Goal: Information Seeking & Learning: Learn about a topic

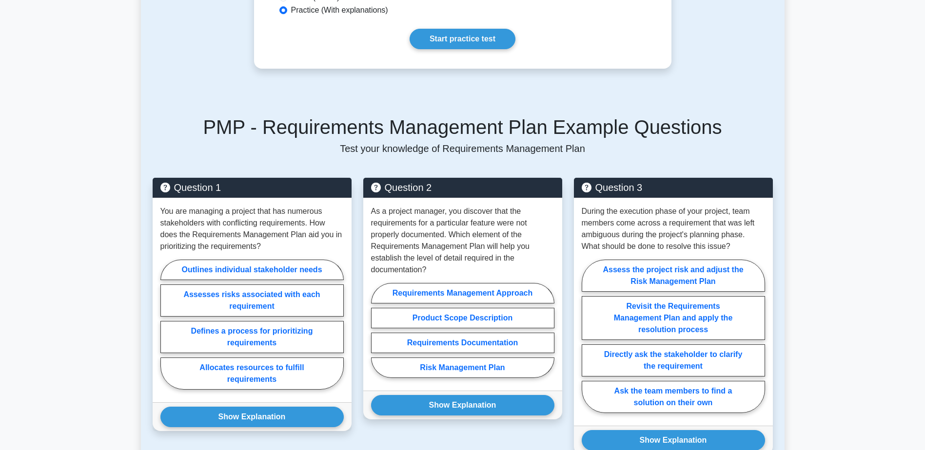
scroll to position [550, 0]
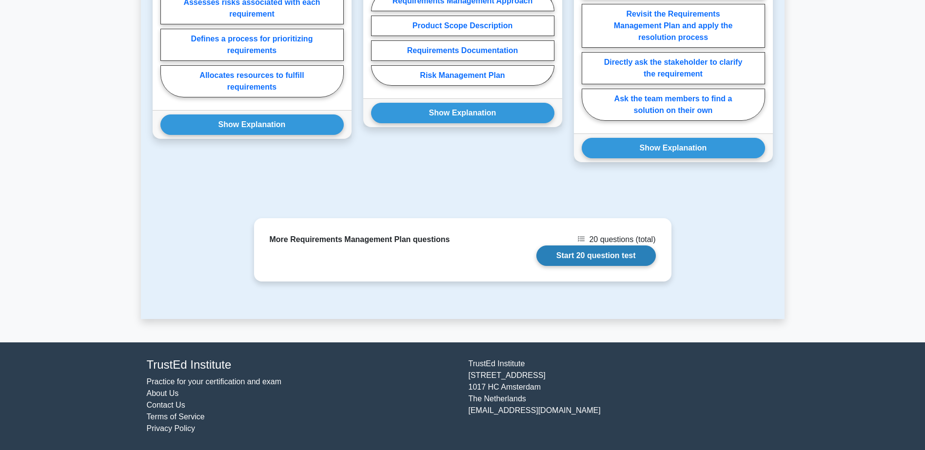
click at [588, 255] on link "Start 20 question test" at bounding box center [595, 256] width 119 height 20
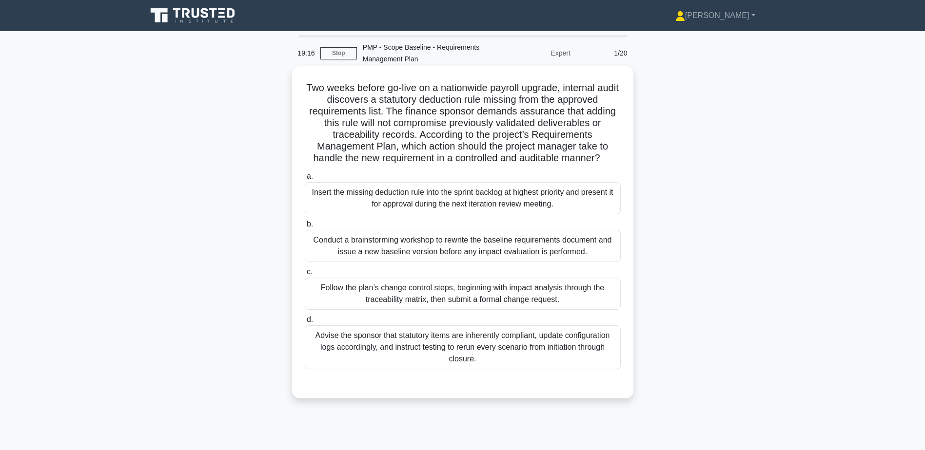
click at [452, 295] on div "Follow the plan’s change control steps, beginning with impact analysis through …" at bounding box center [463, 294] width 316 height 32
click at [305, 275] on input "c. Follow the plan’s change control steps, beginning with impact analysis throu…" at bounding box center [305, 272] width 0 height 6
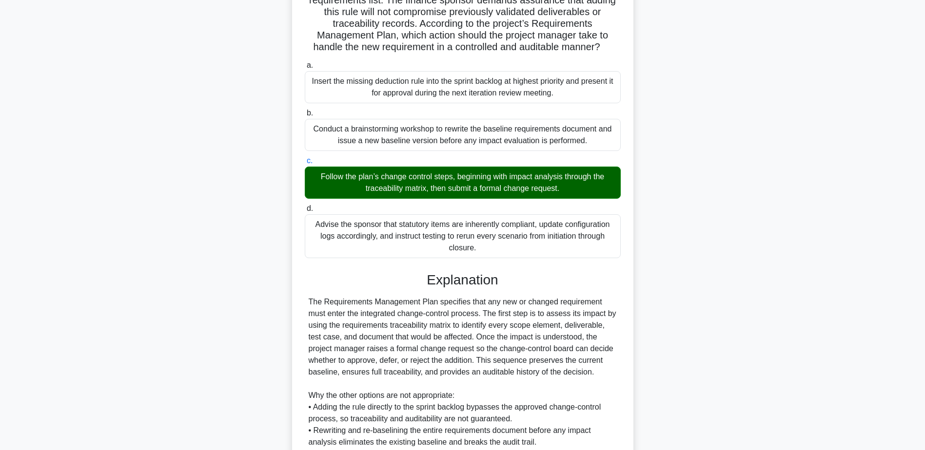
scroll to position [233, 0]
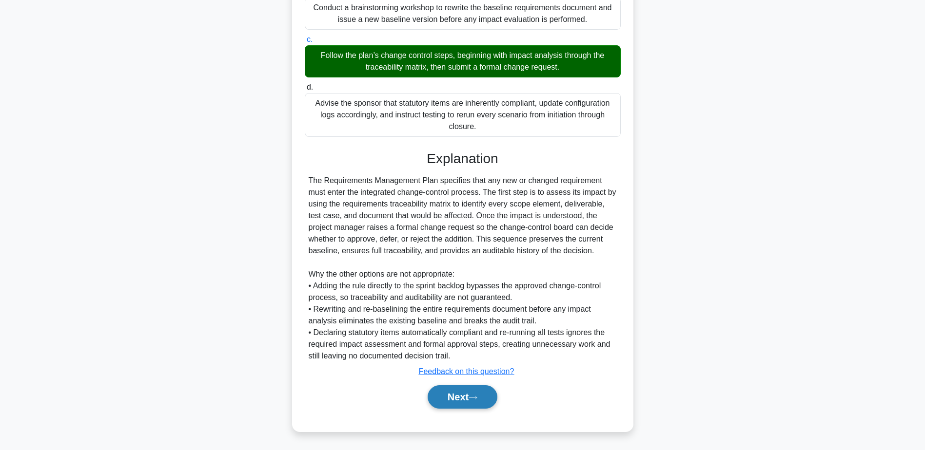
click at [467, 402] on button "Next" at bounding box center [462, 397] width 70 height 23
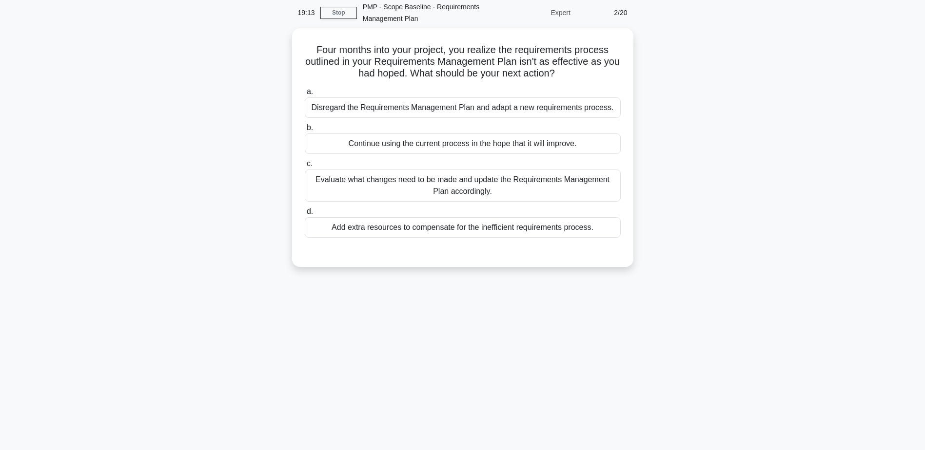
scroll to position [0, 0]
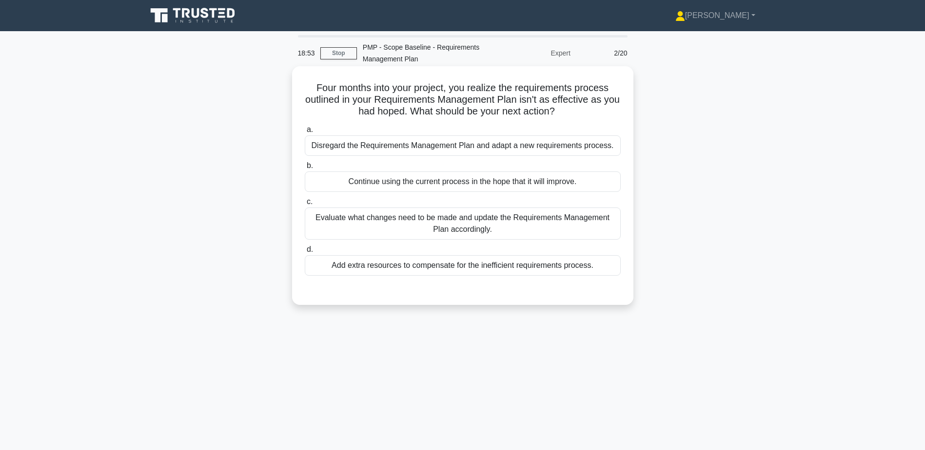
click at [445, 235] on div "Evaluate what changes need to be made and update the Requirements Management Pl…" at bounding box center [463, 224] width 316 height 32
click at [305, 205] on input "c. Evaluate what changes need to be made and update the Requirements Management…" at bounding box center [305, 202] width 0 height 6
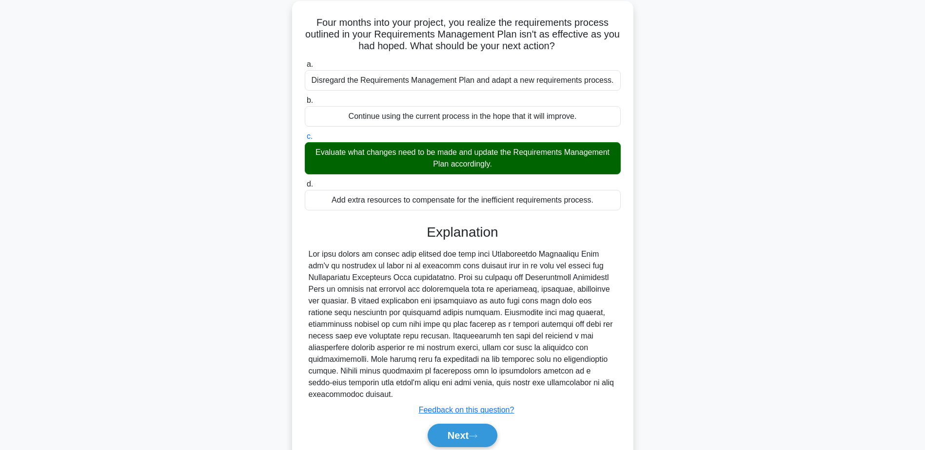
scroll to position [104, 0]
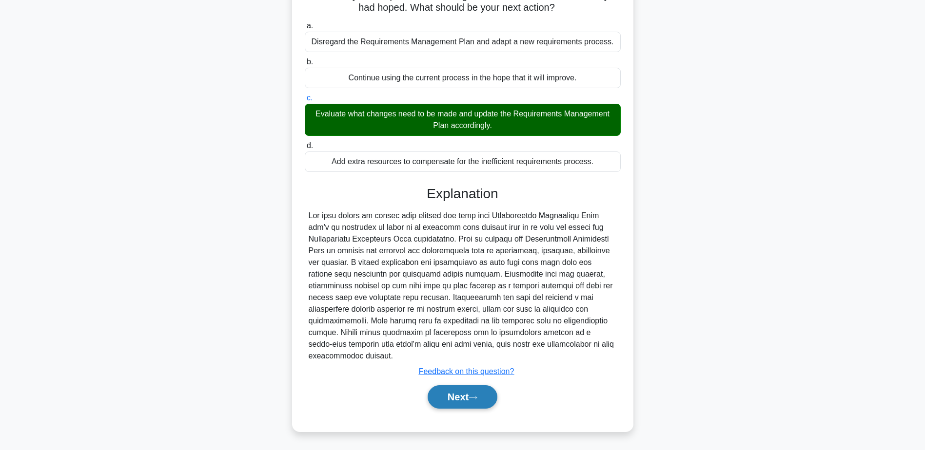
click at [465, 389] on button "Next" at bounding box center [462, 397] width 70 height 23
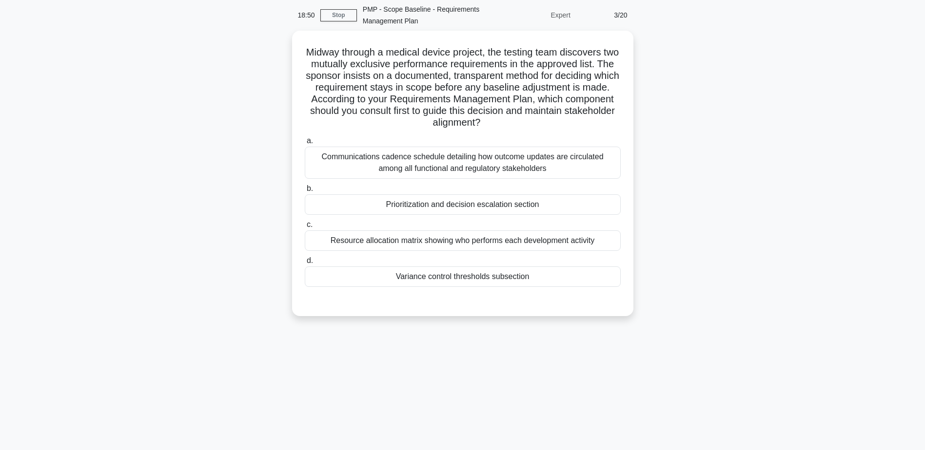
scroll to position [0, 0]
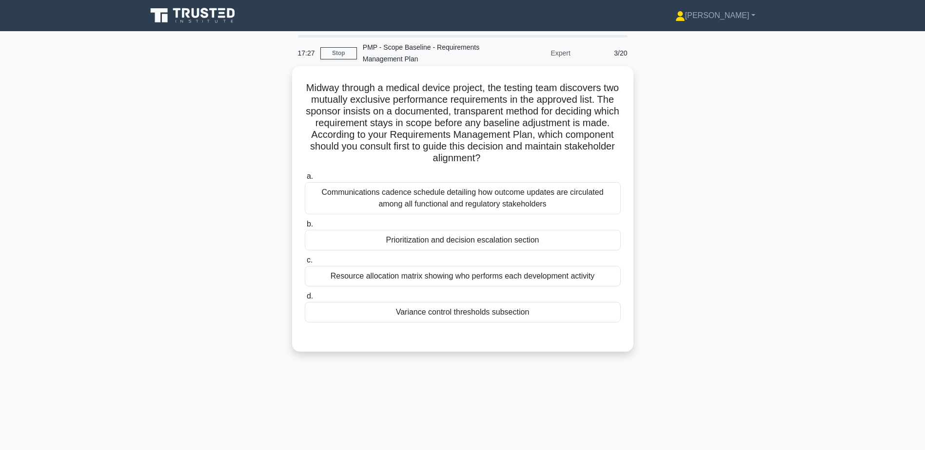
click at [495, 242] on div "Prioritization and decision escalation section" at bounding box center [463, 240] width 316 height 20
click at [305, 228] on input "b. Prioritization and decision escalation section" at bounding box center [305, 224] width 0 height 6
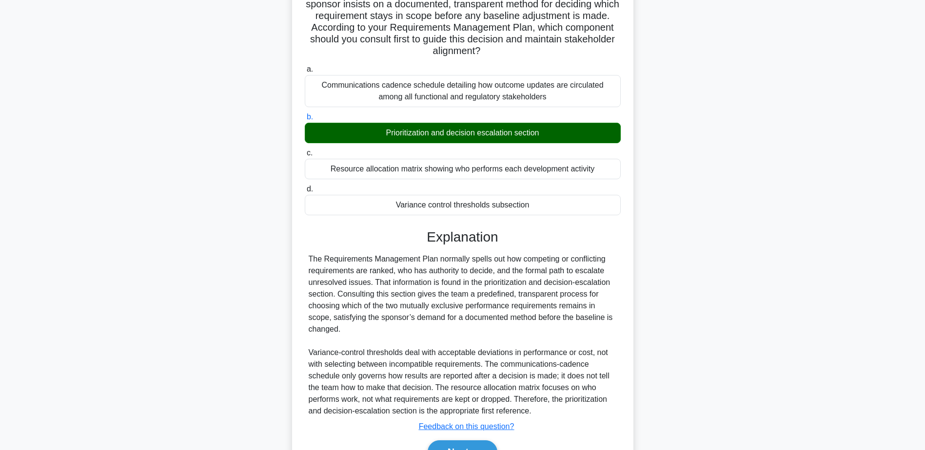
scroll to position [163, 0]
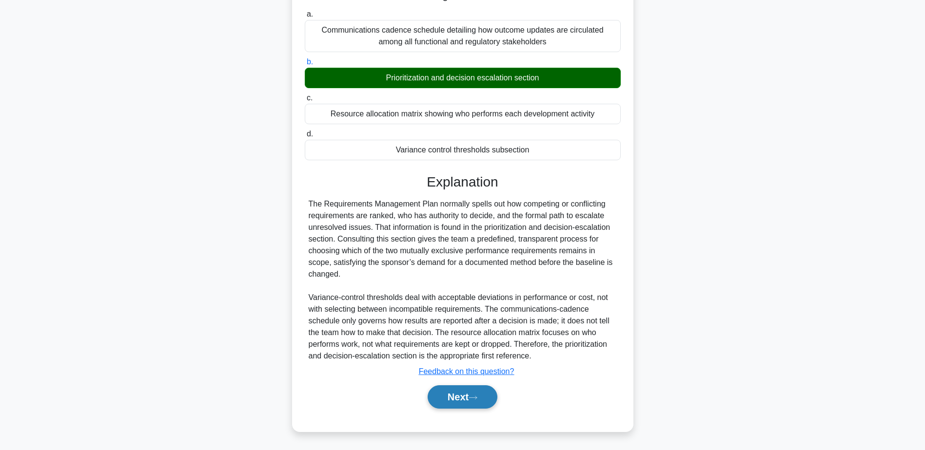
click at [459, 394] on button "Next" at bounding box center [462, 397] width 70 height 23
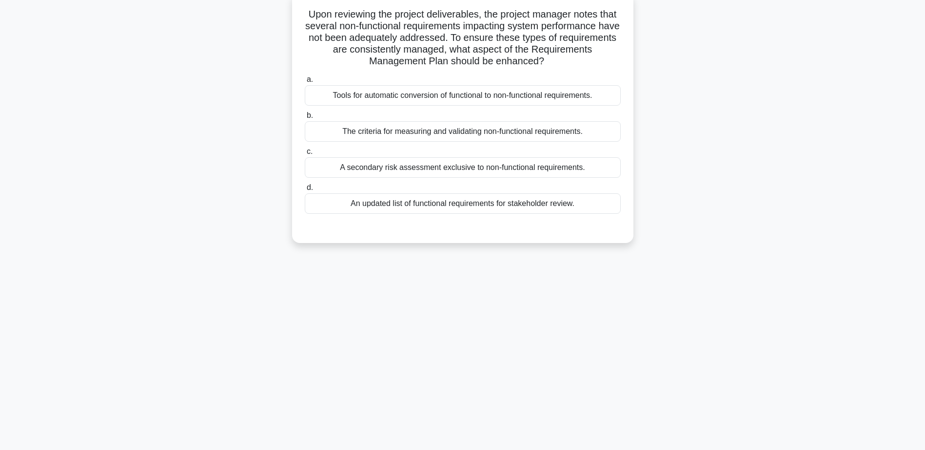
scroll to position [0, 0]
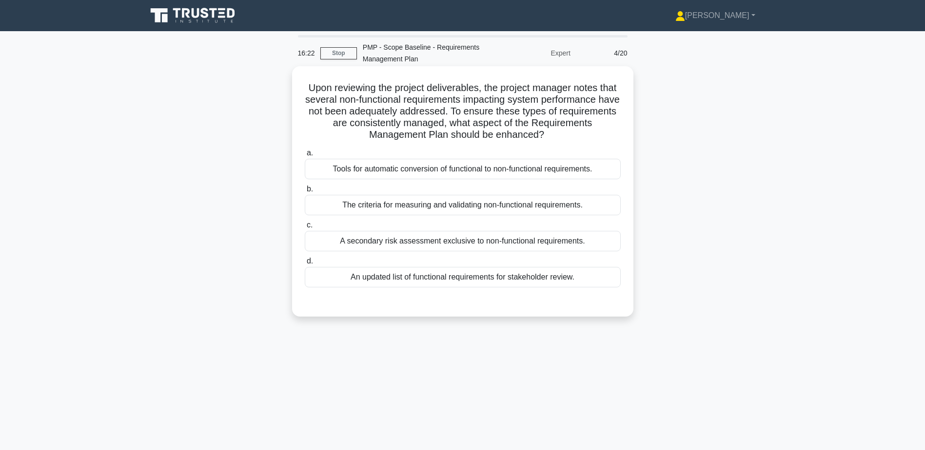
click at [503, 210] on div "The criteria for measuring and validating non-functional requirements." at bounding box center [463, 205] width 316 height 20
click at [305, 193] on input "b. The criteria for measuring and validating non-functional requirements." at bounding box center [305, 189] width 0 height 6
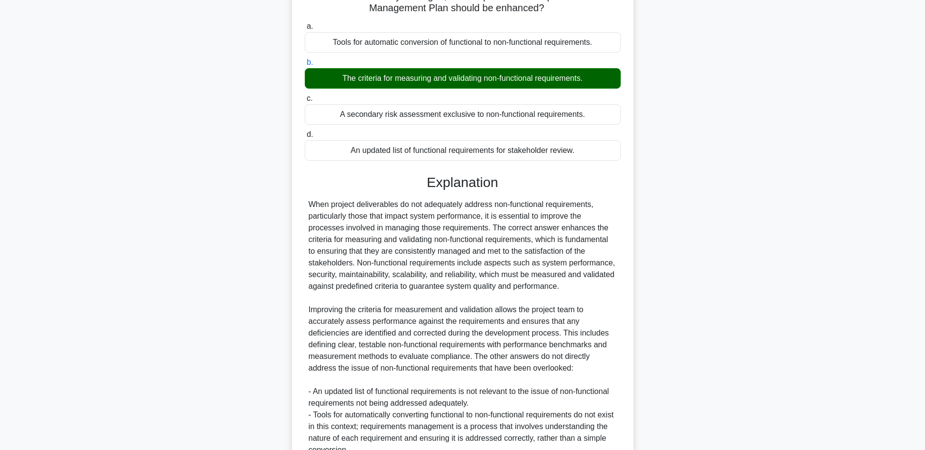
scroll to position [256, 0]
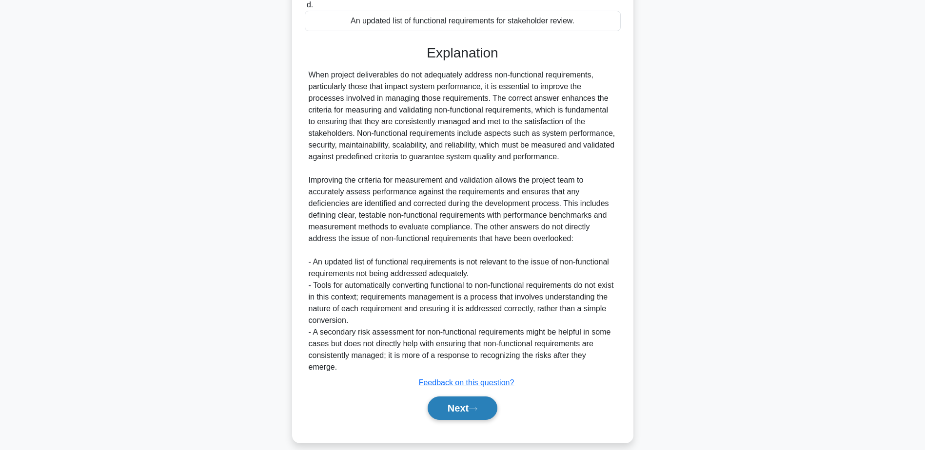
click at [458, 397] on button "Next" at bounding box center [462, 408] width 70 height 23
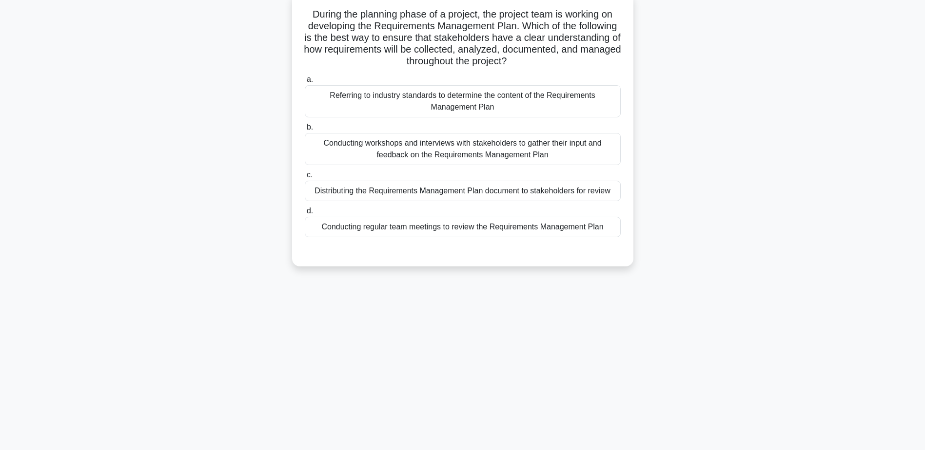
scroll to position [0, 0]
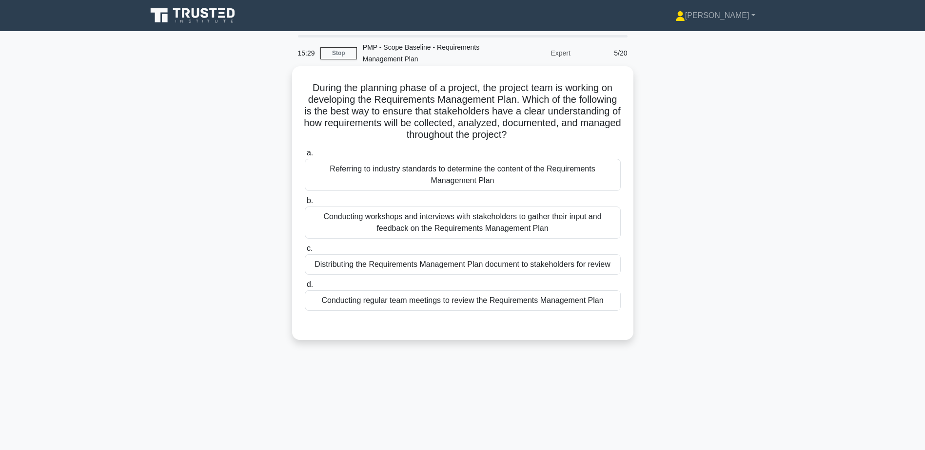
click at [503, 220] on div "Conducting workshops and interviews with stakeholders to gather their input and…" at bounding box center [463, 223] width 316 height 32
click at [305, 204] on input "b. Conducting workshops and interviews with stakeholders to gather their input …" at bounding box center [305, 201] width 0 height 6
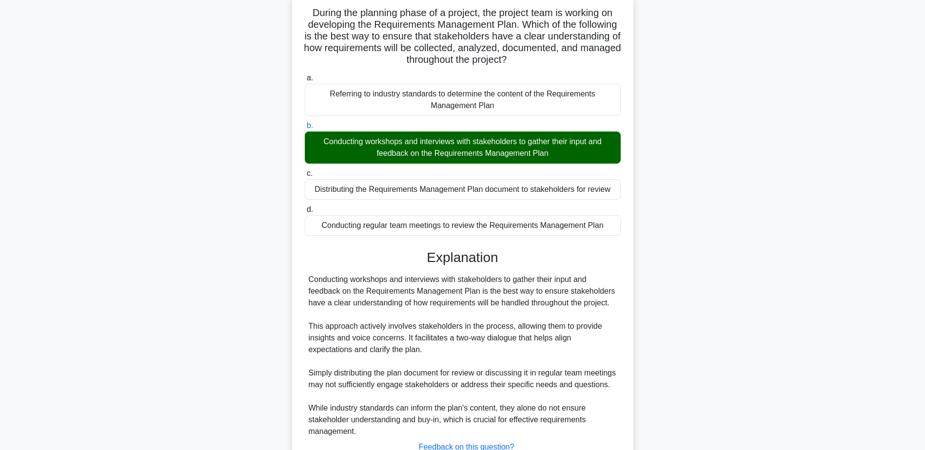
scroll to position [163, 0]
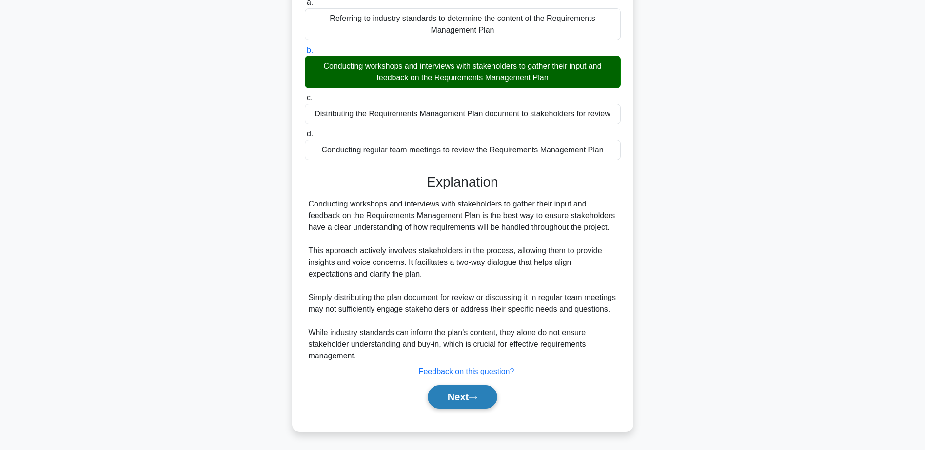
click at [475, 388] on button "Next" at bounding box center [462, 397] width 70 height 23
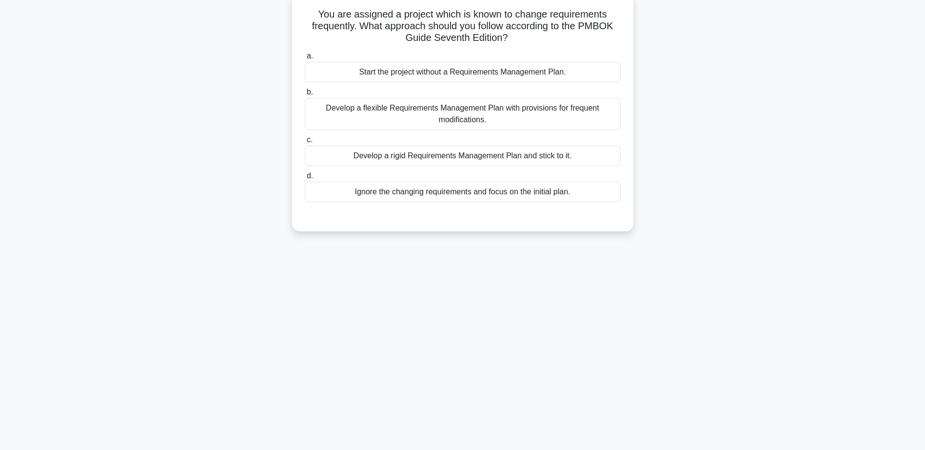
scroll to position [0, 0]
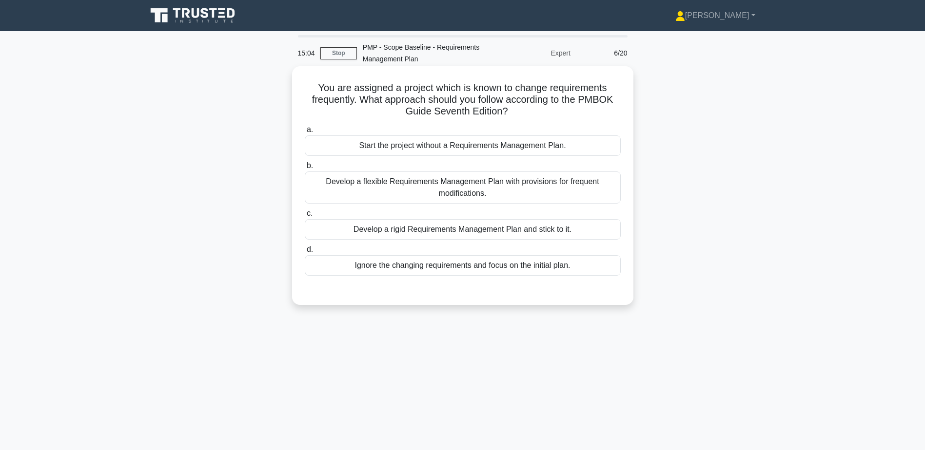
click at [471, 195] on div "Develop a flexible Requirements Management Plan with provisions for frequent mo…" at bounding box center [463, 188] width 316 height 32
click at [305, 169] on input "b. Develop a flexible Requirements Management Plan with provisions for frequent…" at bounding box center [305, 166] width 0 height 6
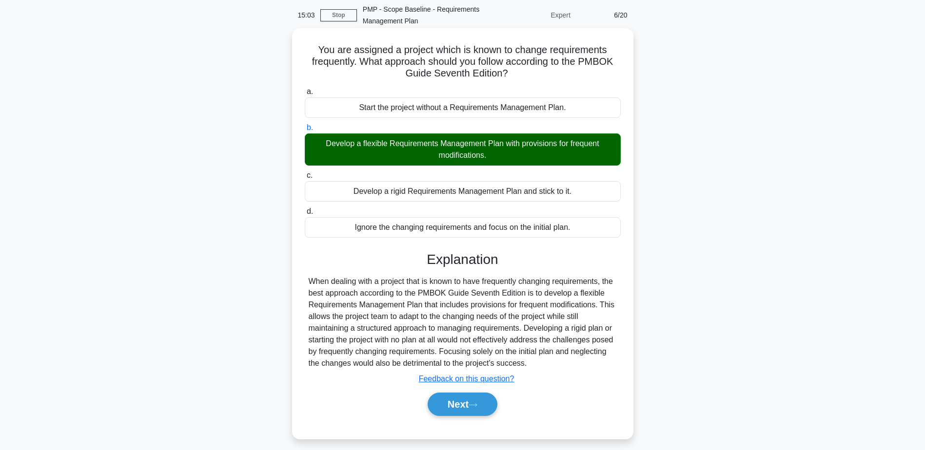
scroll to position [76, 0]
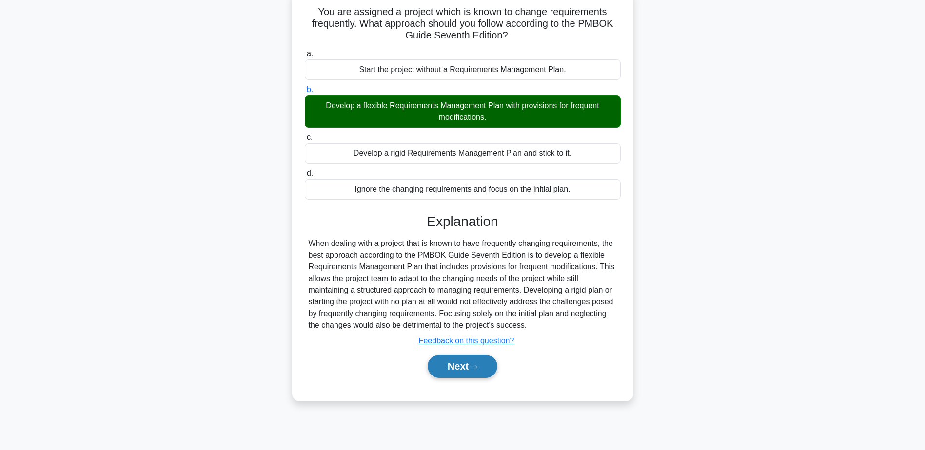
click at [460, 369] on button "Next" at bounding box center [462, 366] width 70 height 23
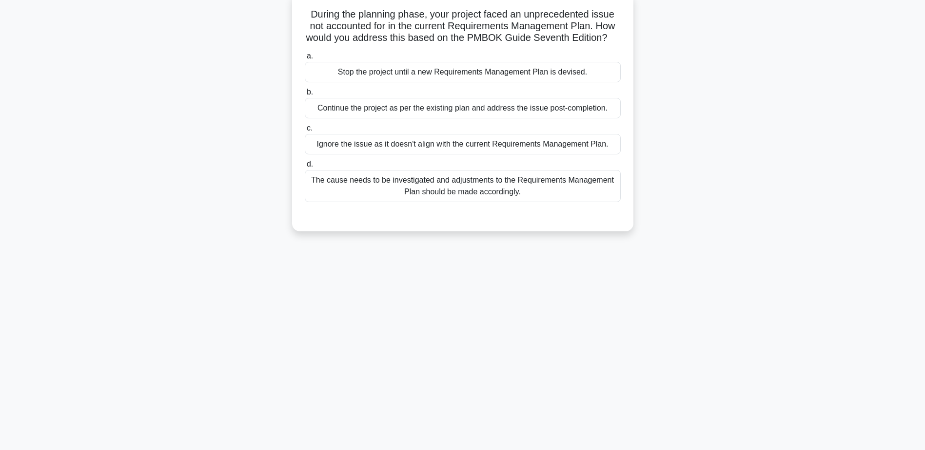
scroll to position [0, 0]
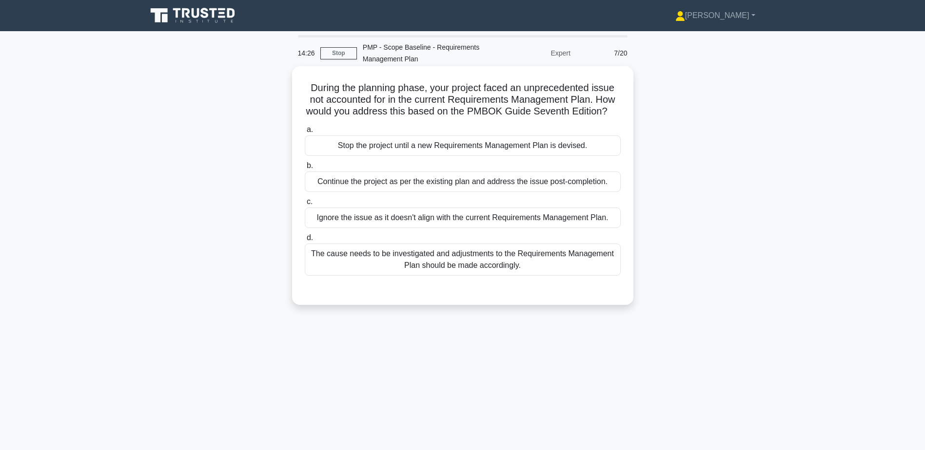
click at [454, 260] on div "The cause needs to be investigated and adjustments to the Requirements Manageme…" at bounding box center [463, 260] width 316 height 32
click at [305, 241] on input "d. The cause needs to be investigated and adjustments to the Requirements Manag…" at bounding box center [305, 238] width 0 height 6
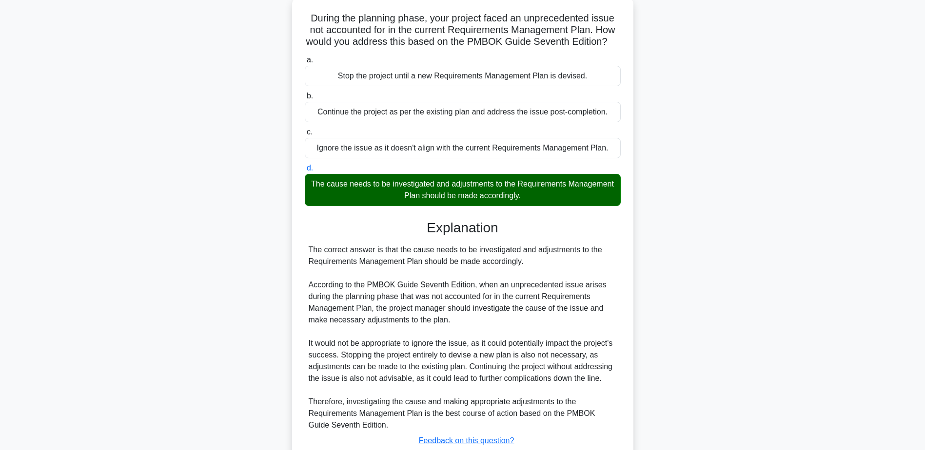
scroll to position [151, 0]
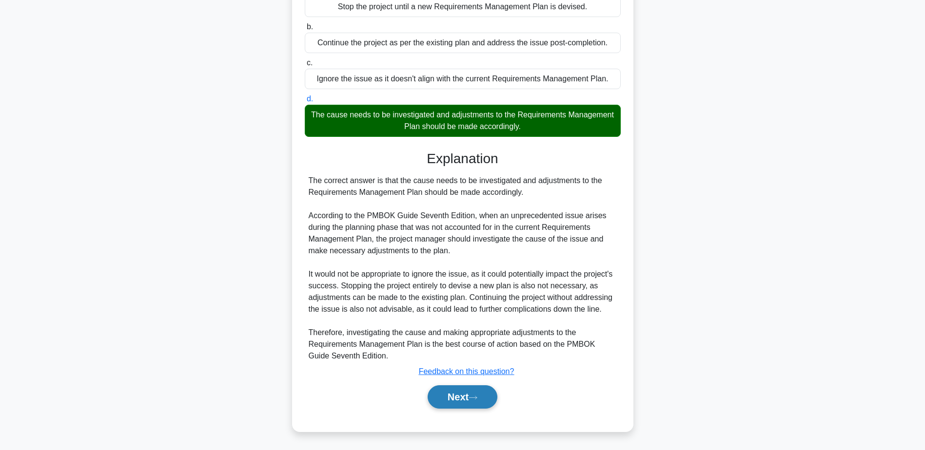
click at [467, 394] on button "Next" at bounding box center [462, 397] width 70 height 23
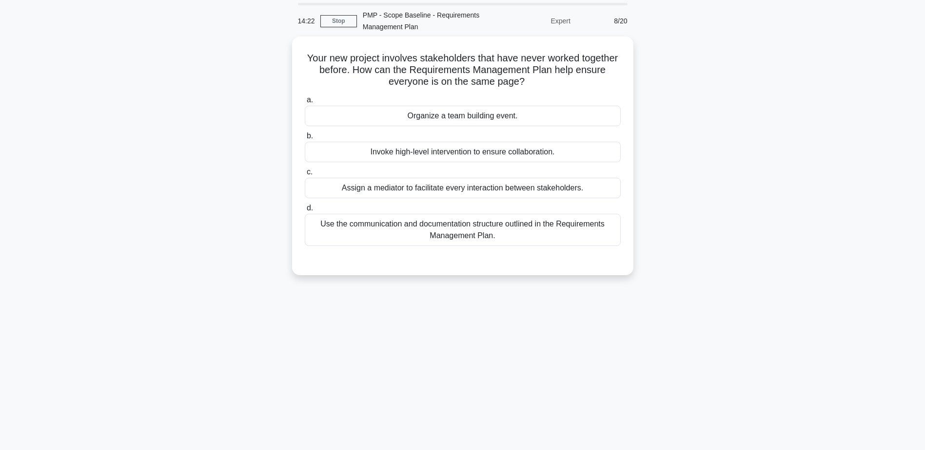
scroll to position [0, 0]
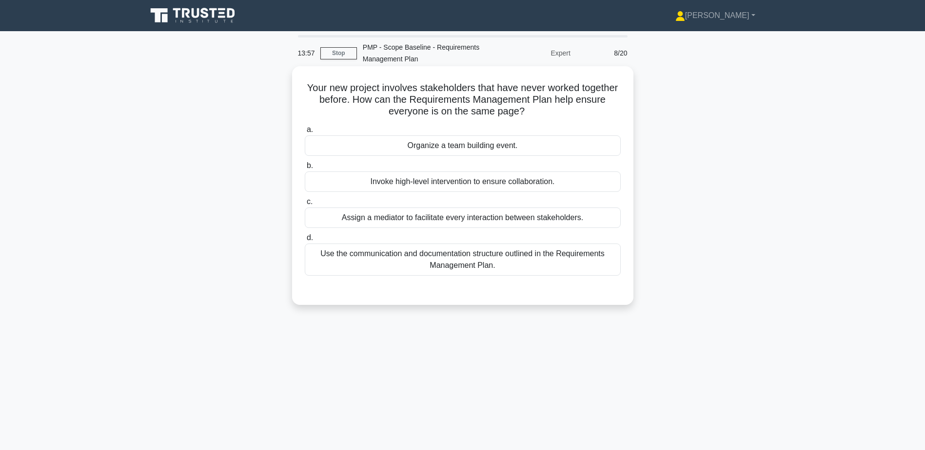
click at [486, 265] on div "Use the communication and documentation structure outlined in the Requirements …" at bounding box center [463, 260] width 316 height 32
click at [305, 241] on input "d. Use the communication and documentation structure outlined in the Requiremen…" at bounding box center [305, 238] width 0 height 6
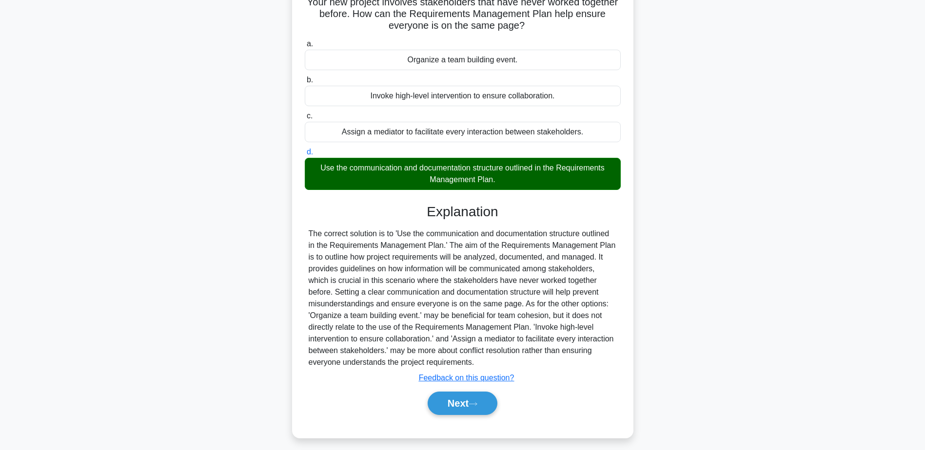
scroll to position [93, 0]
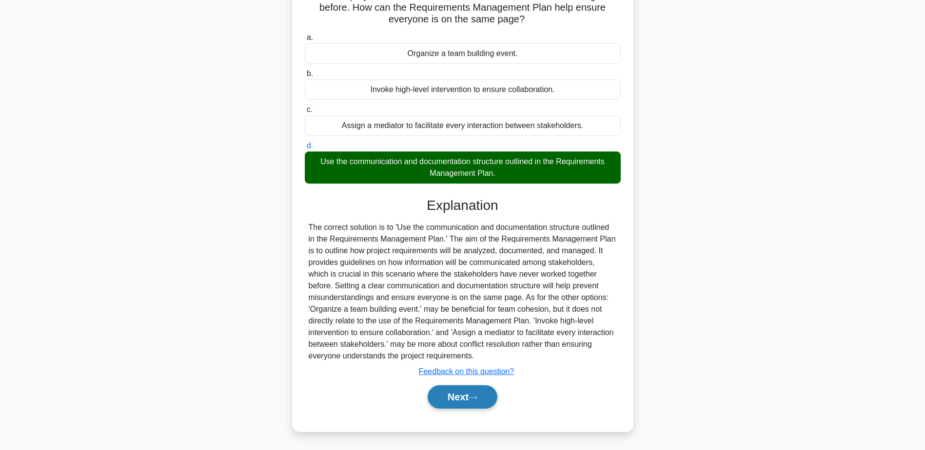
click at [466, 398] on button "Next" at bounding box center [462, 397] width 70 height 23
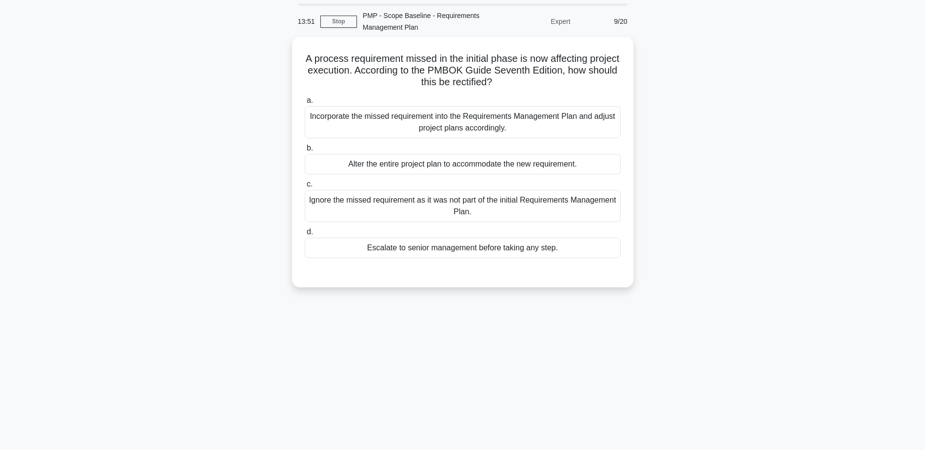
scroll to position [0, 0]
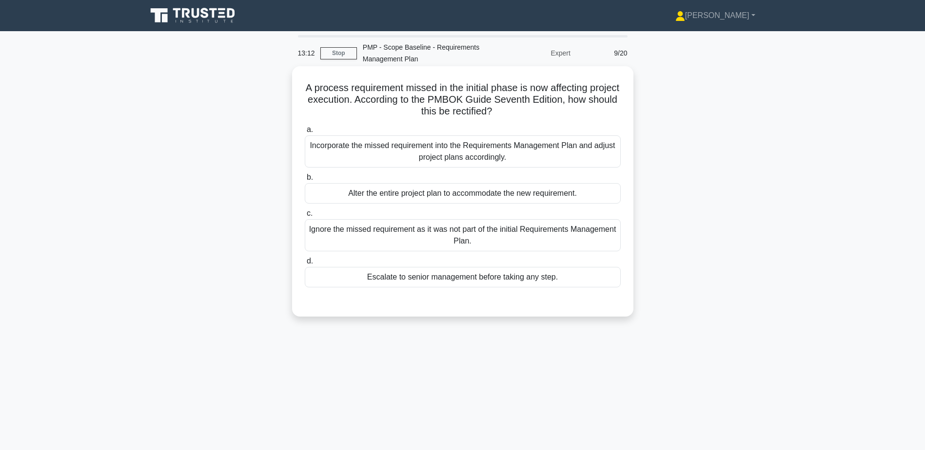
click at [457, 151] on div "Incorporate the missed requirement into the Requirements Management Plan and ad…" at bounding box center [463, 152] width 316 height 32
click at [305, 133] on input "a. Incorporate the missed requirement into the Requirements Management Plan and…" at bounding box center [305, 130] width 0 height 6
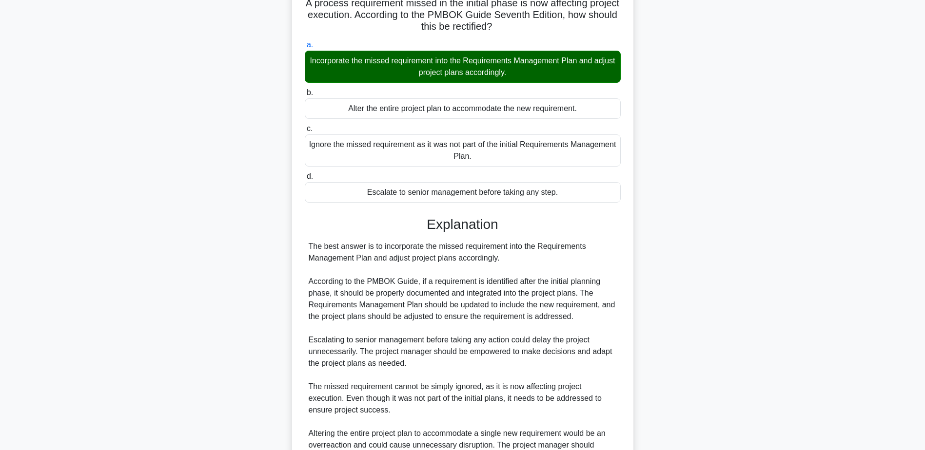
scroll to position [198, 0]
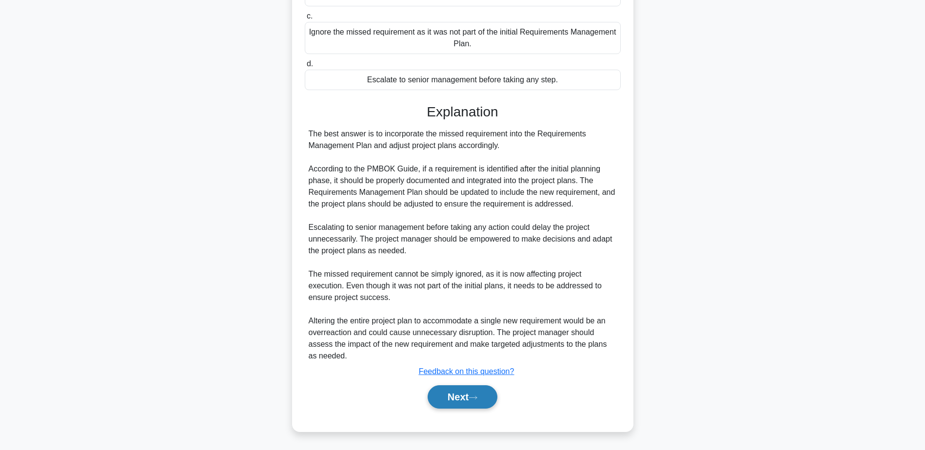
click at [462, 407] on button "Next" at bounding box center [462, 397] width 70 height 23
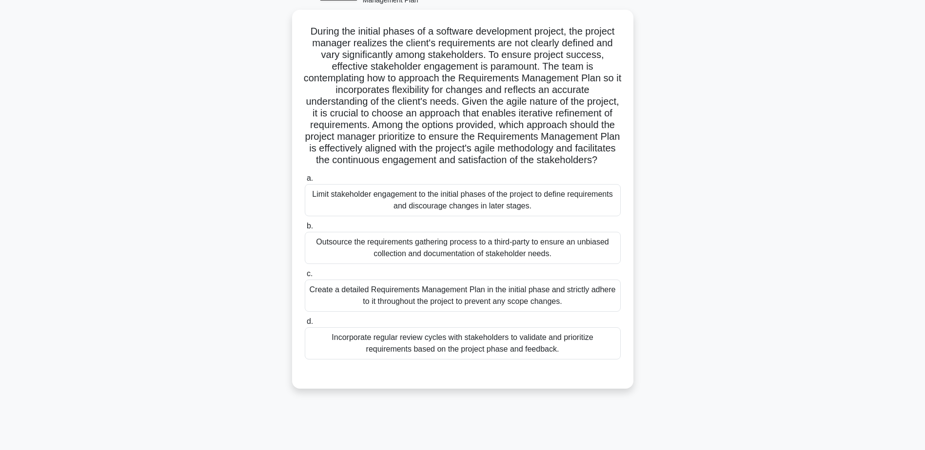
scroll to position [76, 0]
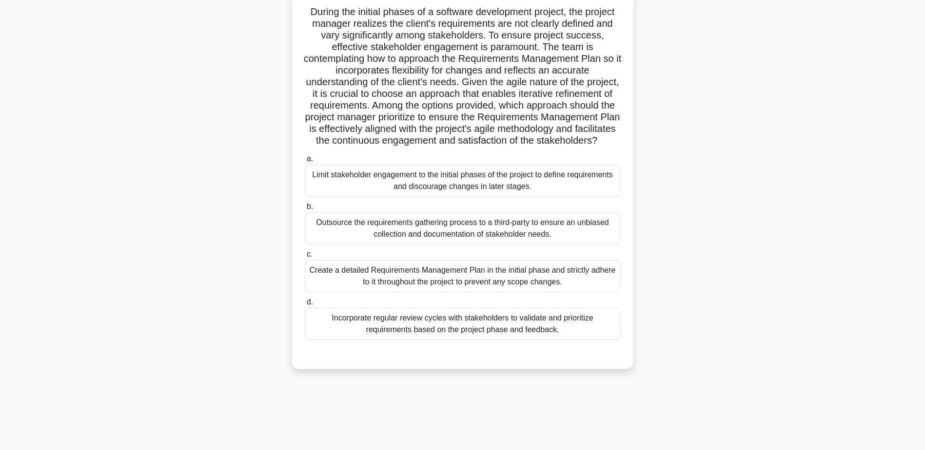
click at [427, 340] on div "Incorporate regular review cycles with stakeholders to validate and prioritize …" at bounding box center [463, 324] width 316 height 32
click at [305, 306] on input "d. Incorporate regular review cycles with stakeholders to validate and prioriti…" at bounding box center [305, 302] width 0 height 6
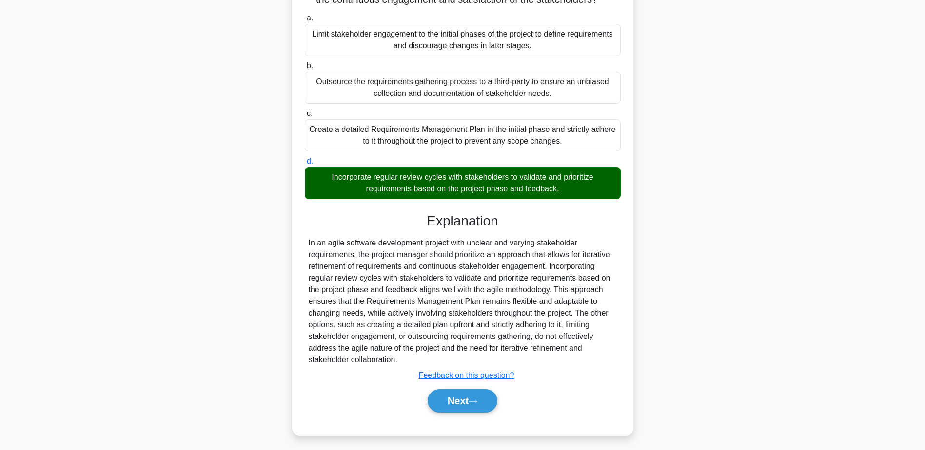
scroll to position [233, 0]
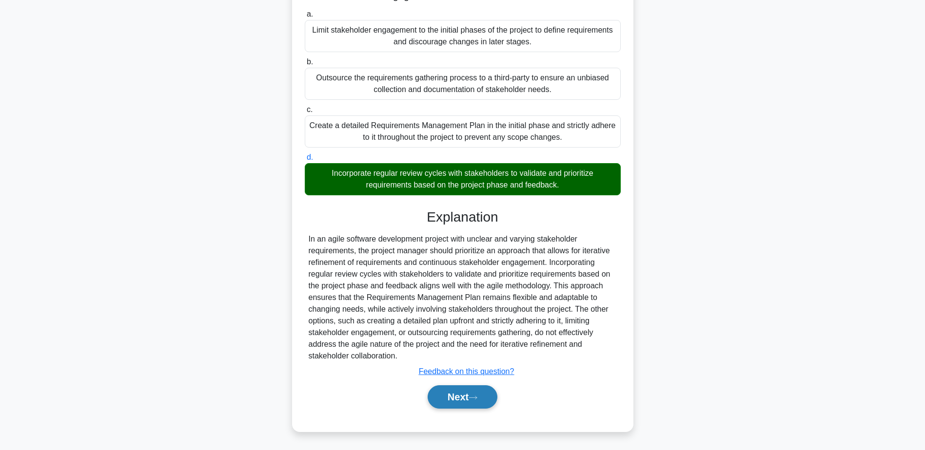
click at [487, 398] on button "Next" at bounding box center [462, 397] width 70 height 23
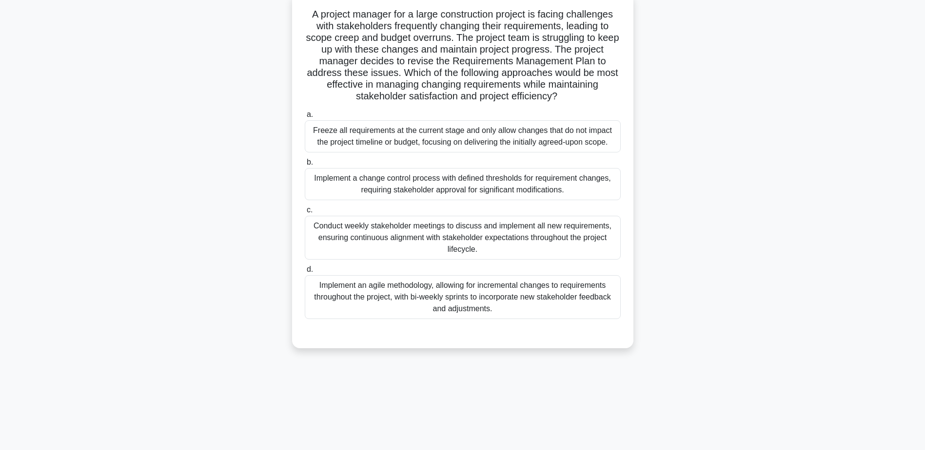
scroll to position [0, 0]
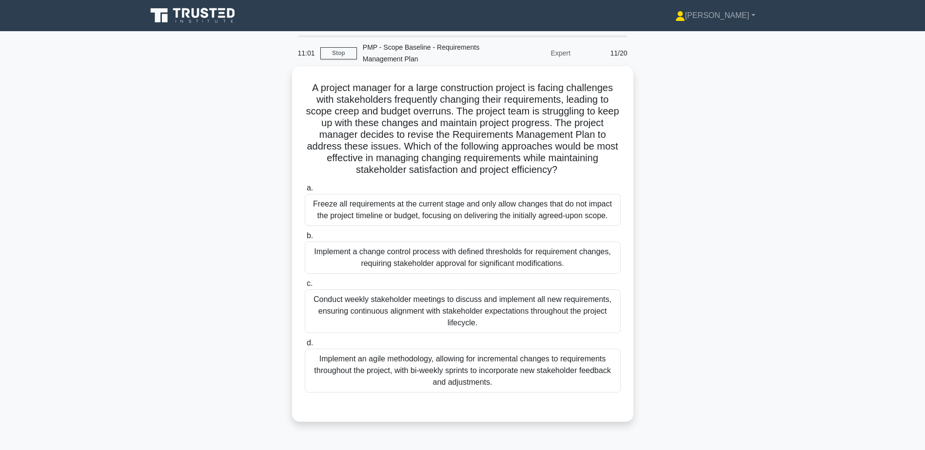
click at [429, 261] on div "Implement a change control process with defined thresholds for requirement chan…" at bounding box center [463, 258] width 316 height 32
click at [305, 239] on input "b. Implement a change control process with defined thresholds for requirement c…" at bounding box center [305, 236] width 0 height 6
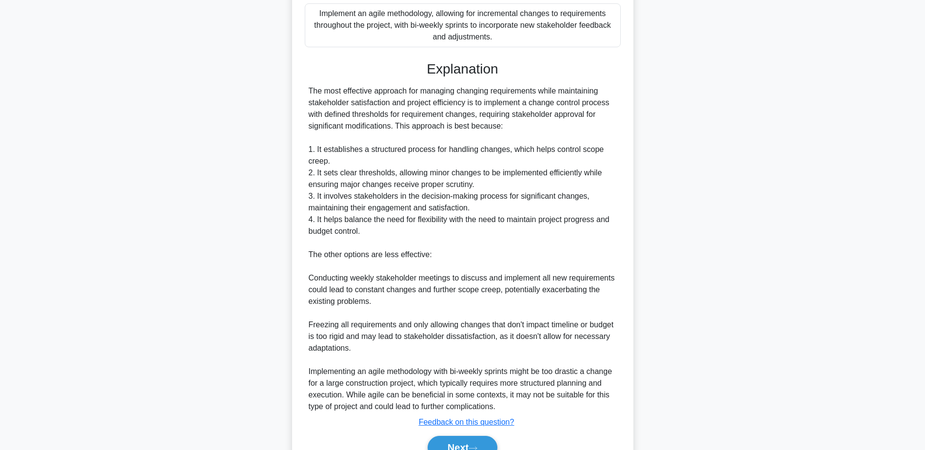
scroll to position [397, 0]
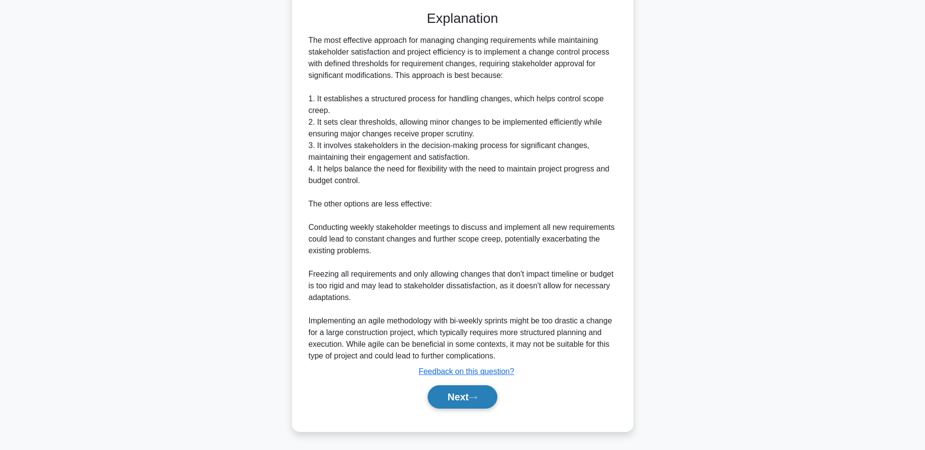
click at [477, 396] on icon at bounding box center [472, 397] width 9 height 5
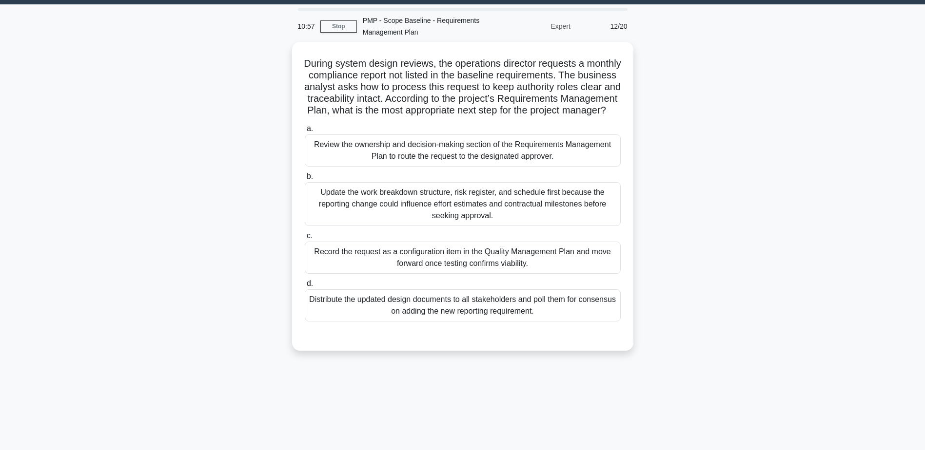
scroll to position [0, 0]
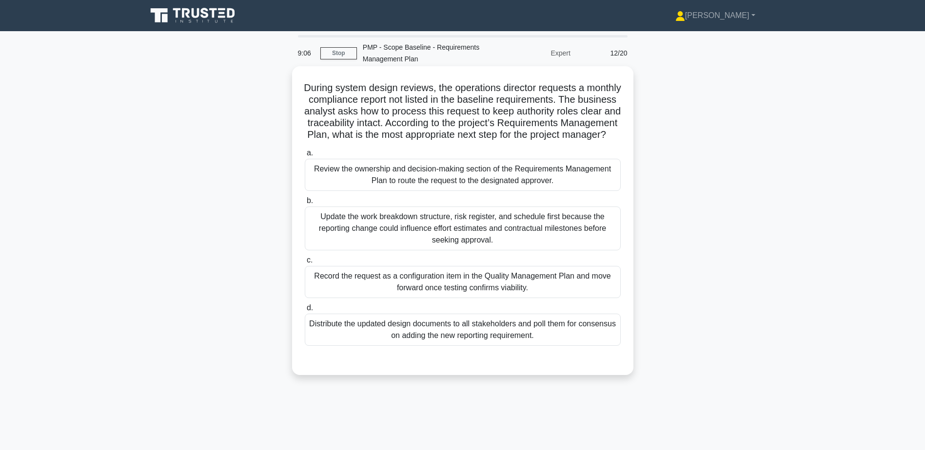
click at [407, 248] on div "Update the work breakdown structure, risk register, and schedule first because …" at bounding box center [463, 229] width 316 height 44
click at [305, 204] on input "b. Update the work breakdown structure, risk register, and schedule first becau…" at bounding box center [305, 201] width 0 height 6
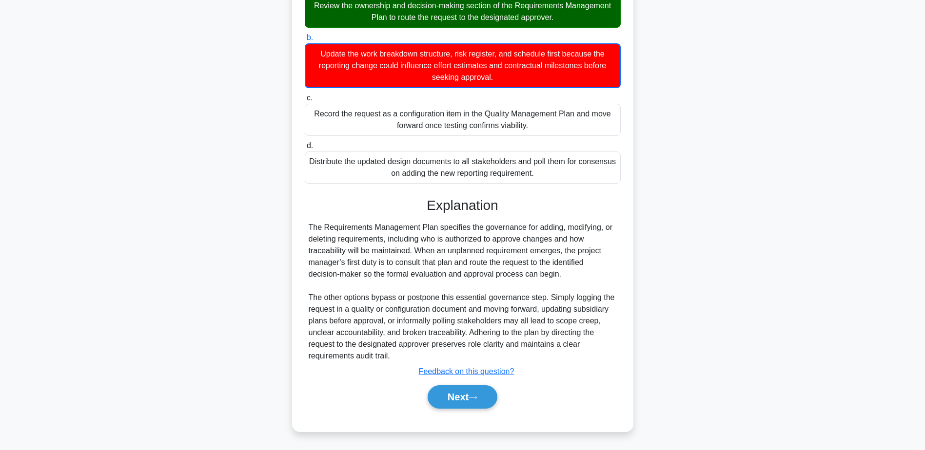
scroll to position [175, 0]
click at [469, 394] on button "Next" at bounding box center [462, 397] width 70 height 23
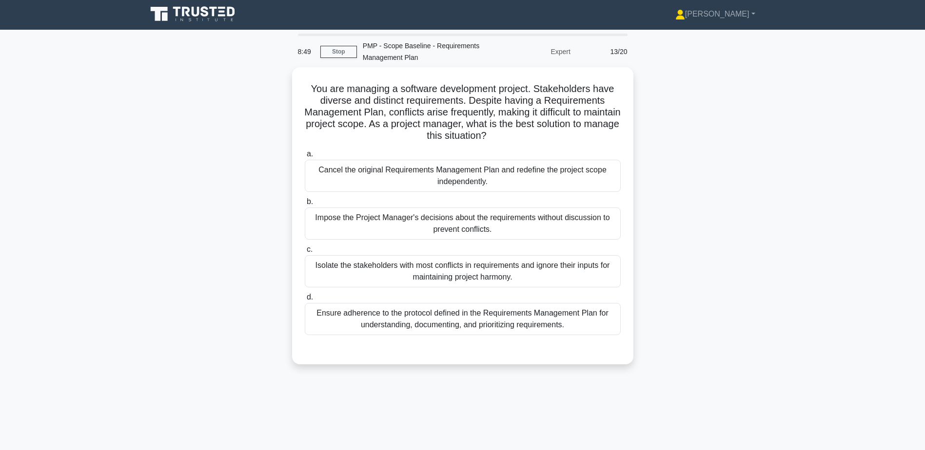
scroll to position [0, 0]
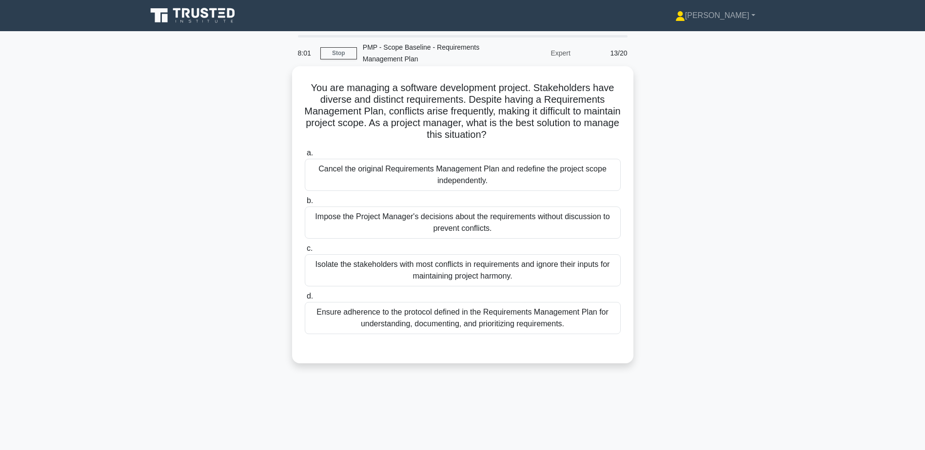
click at [424, 322] on div "Ensure adherence to the protocol defined in the Requirements Management Plan fo…" at bounding box center [463, 318] width 316 height 32
click at [305, 300] on input "d. Ensure adherence to the protocol defined in the Requirements Management Plan…" at bounding box center [305, 296] width 0 height 6
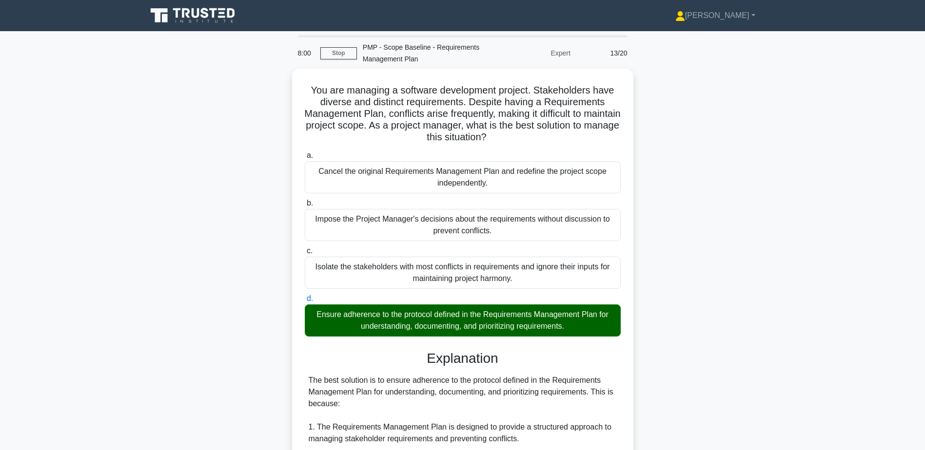
scroll to position [291, 0]
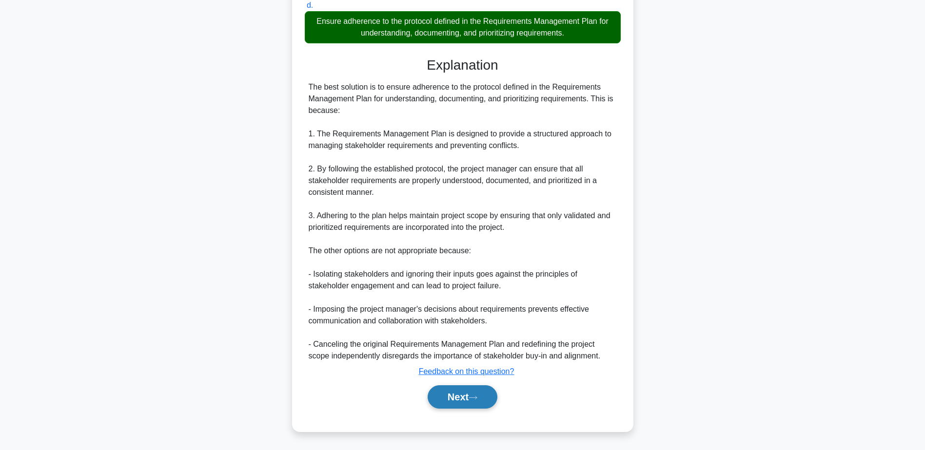
click at [471, 399] on button "Next" at bounding box center [462, 397] width 70 height 23
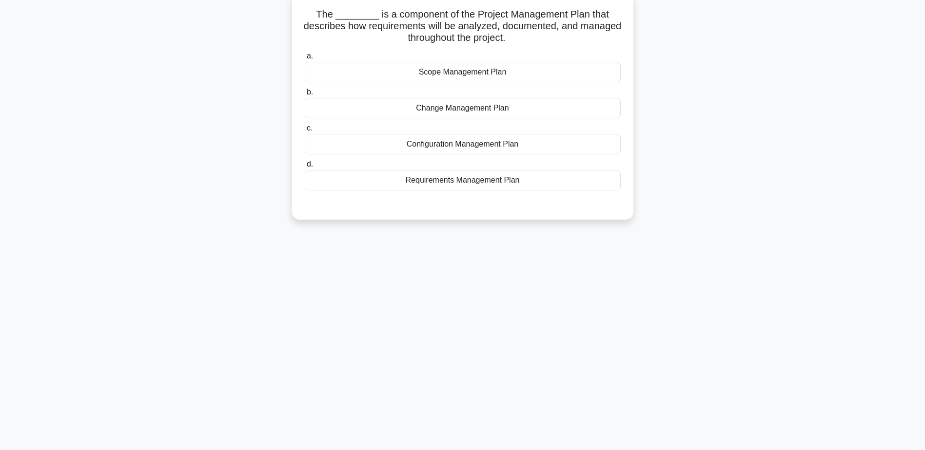
scroll to position [0, 0]
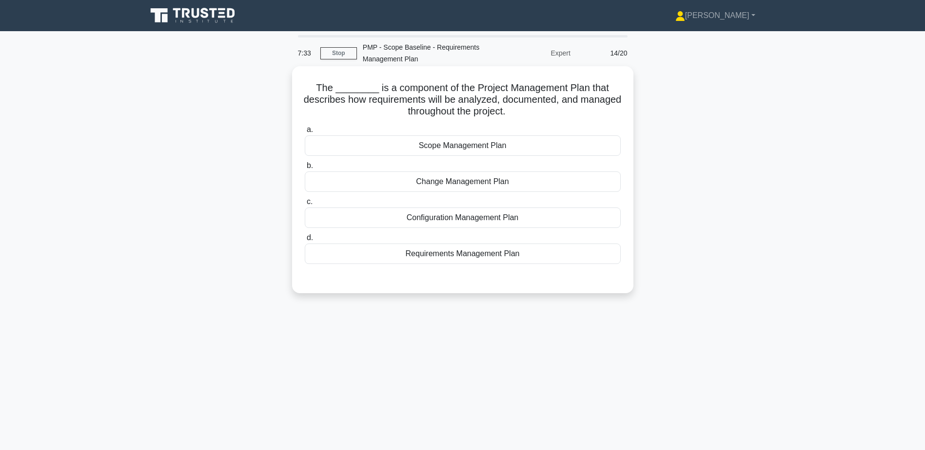
click at [464, 255] on div "Requirements Management Plan" at bounding box center [463, 254] width 316 height 20
click at [305, 241] on input "d. Requirements Management Plan" at bounding box center [305, 238] width 0 height 6
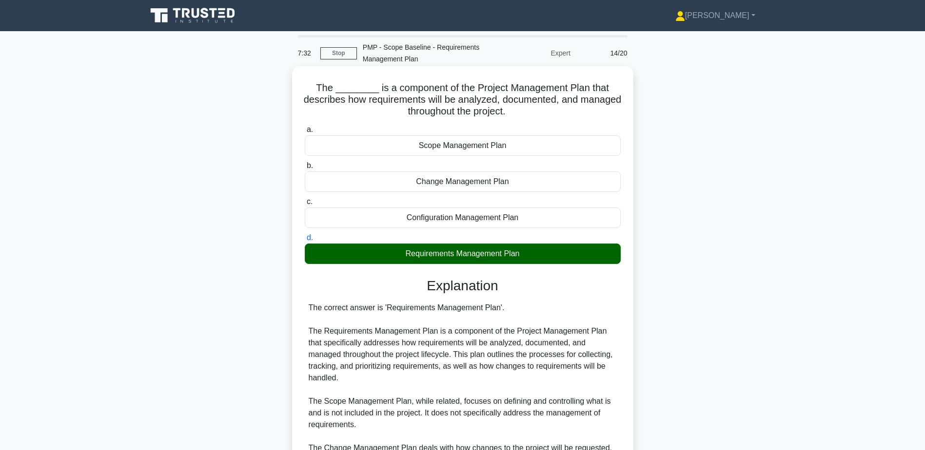
scroll to position [175, 0]
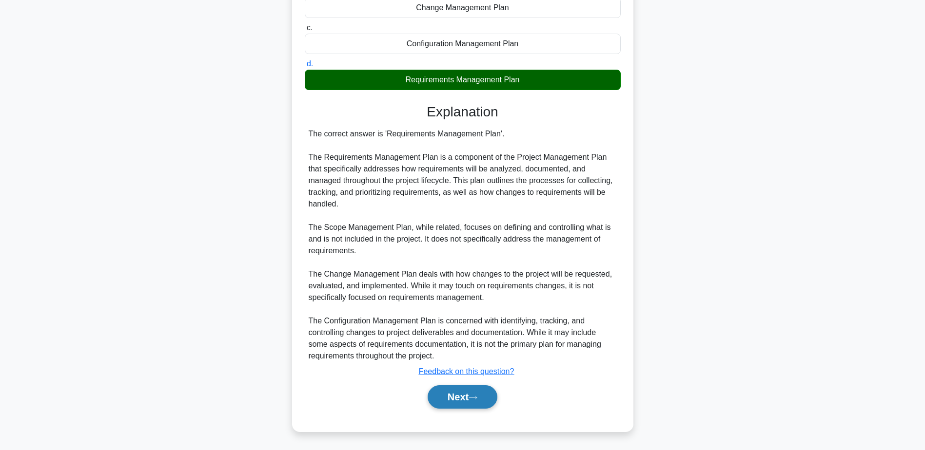
click at [494, 394] on button "Next" at bounding box center [462, 397] width 70 height 23
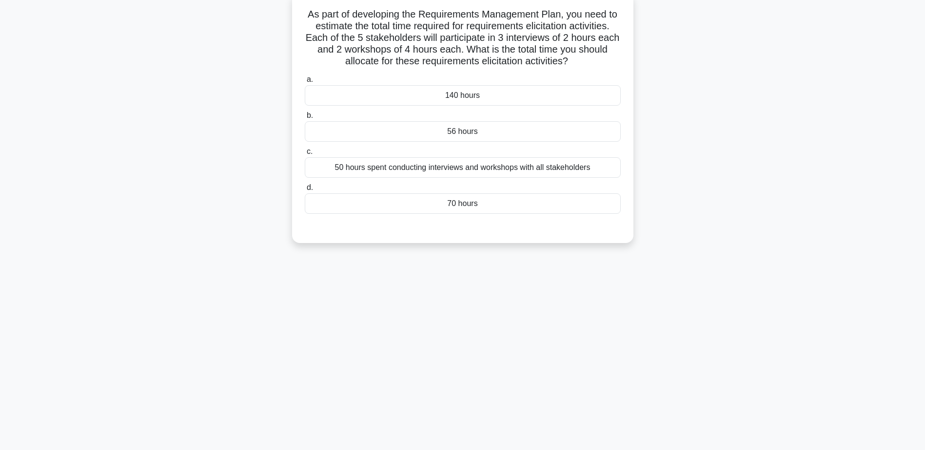
scroll to position [0, 0]
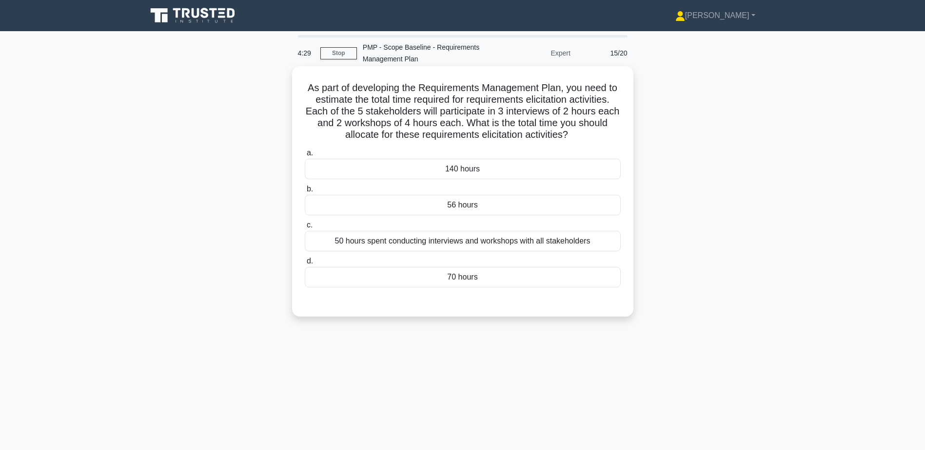
click at [466, 281] on div "70 hours" at bounding box center [463, 277] width 316 height 20
click at [305, 265] on input "d. 70 hours" at bounding box center [305, 261] width 0 height 6
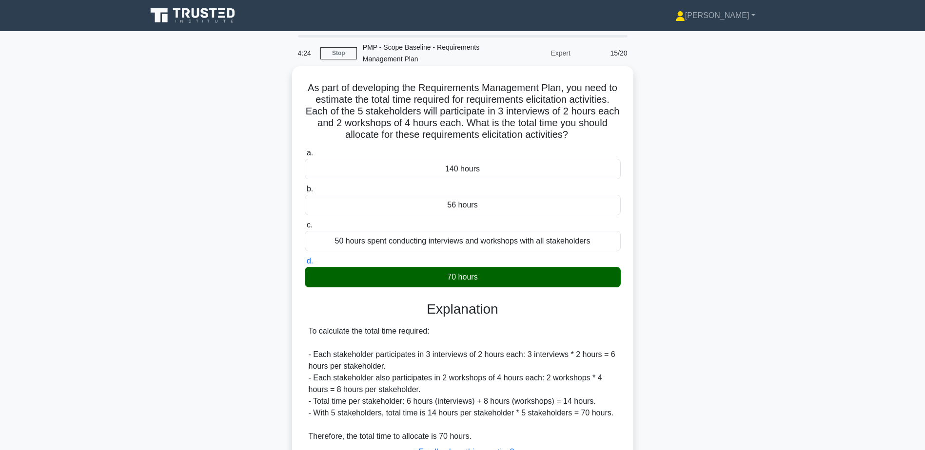
scroll to position [81, 0]
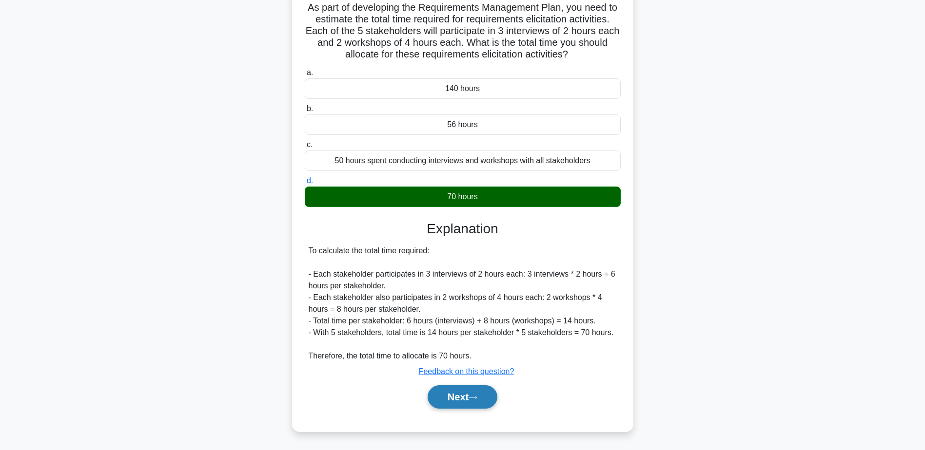
click at [463, 397] on button "Next" at bounding box center [462, 397] width 70 height 23
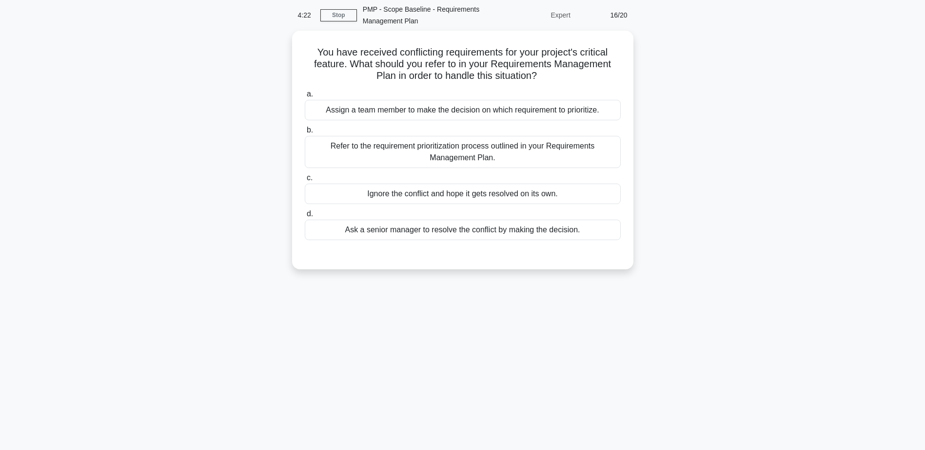
scroll to position [0, 0]
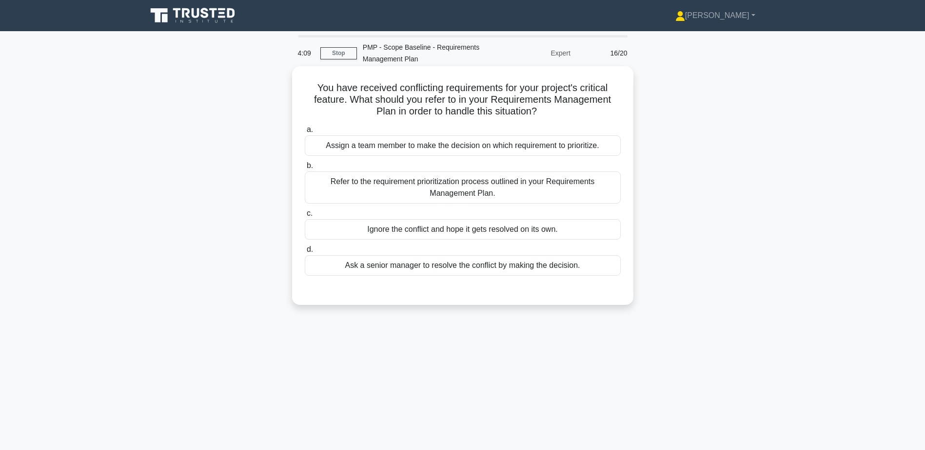
click at [556, 194] on div "Refer to the requirement prioritization process outlined in your Requirements M…" at bounding box center [463, 188] width 316 height 32
click at [305, 169] on input "b. Refer to the requirement prioritization process outlined in your Requirement…" at bounding box center [305, 166] width 0 height 6
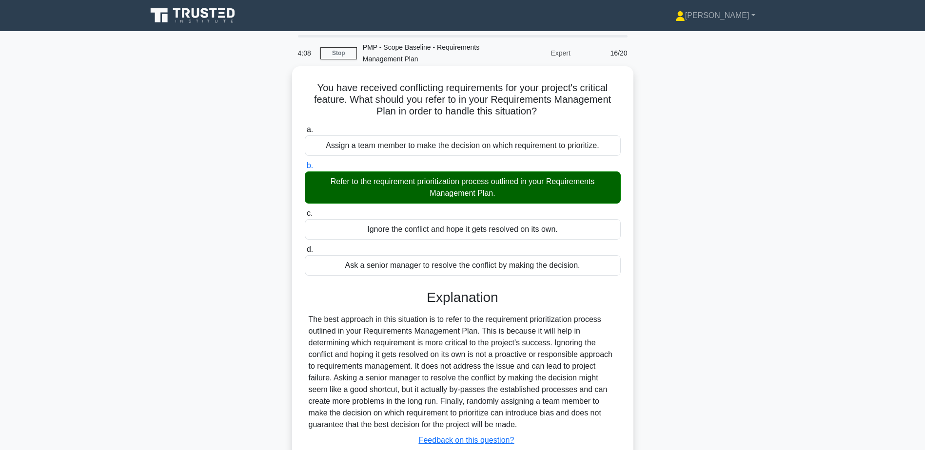
scroll to position [76, 0]
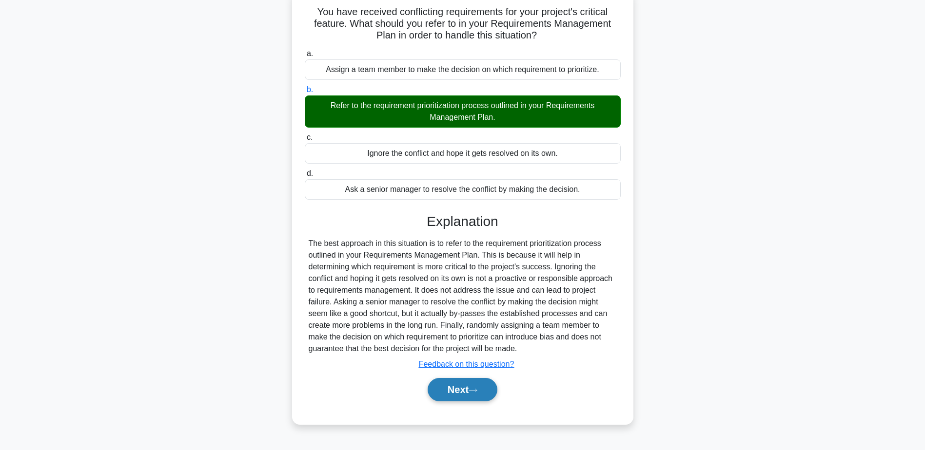
click at [474, 391] on icon at bounding box center [473, 390] width 8 height 3
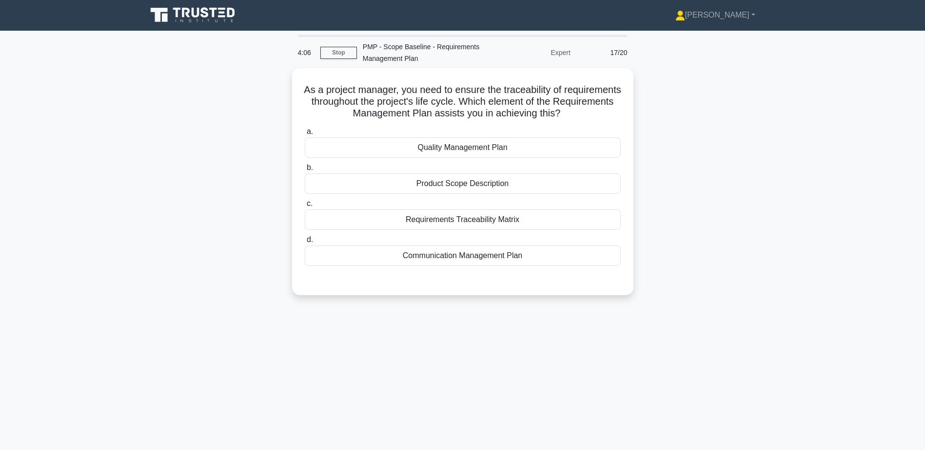
scroll to position [0, 0]
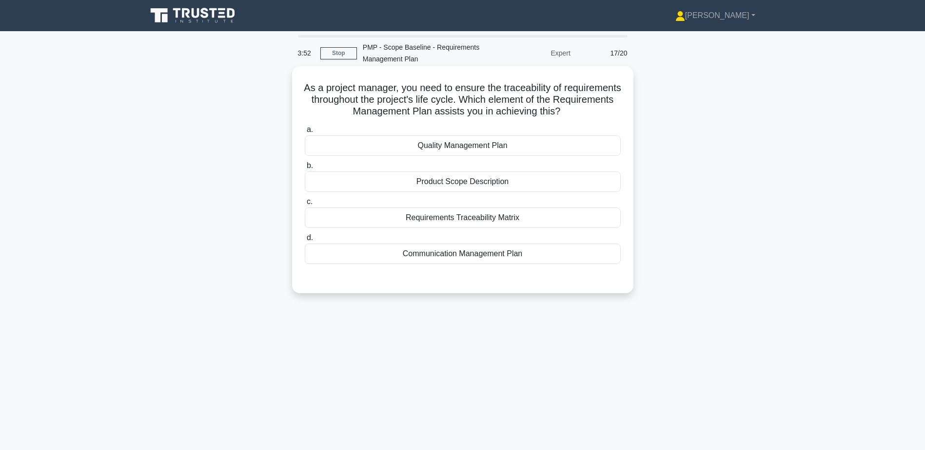
click at [491, 219] on div "Requirements Traceability Matrix" at bounding box center [463, 218] width 316 height 20
click at [305, 205] on input "c. Requirements Traceability Matrix" at bounding box center [305, 202] width 0 height 6
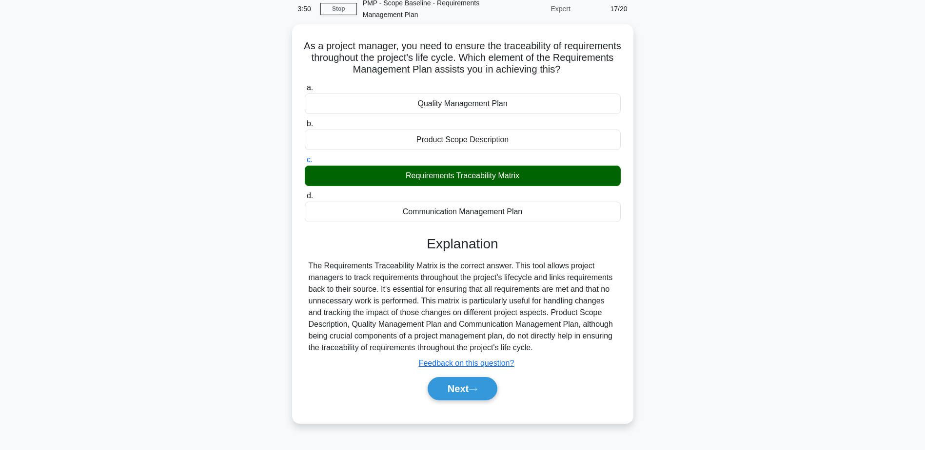
scroll to position [76, 0]
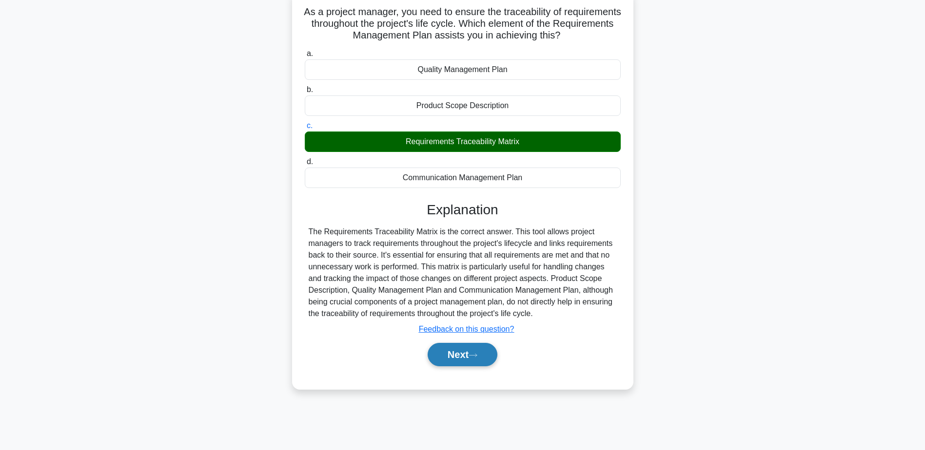
click at [459, 353] on button "Next" at bounding box center [462, 354] width 70 height 23
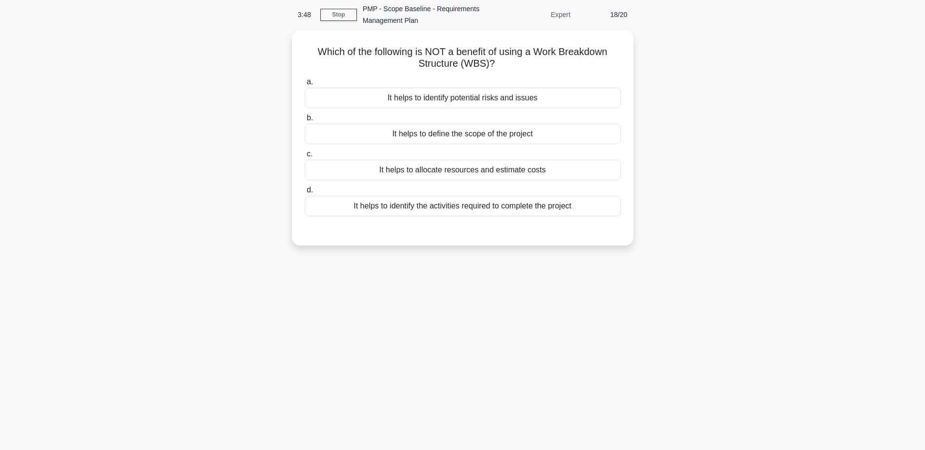
scroll to position [0, 0]
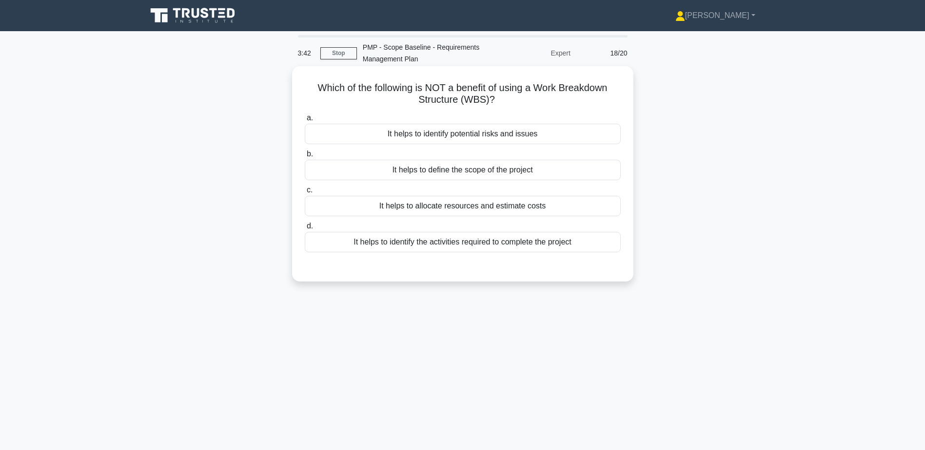
click at [509, 136] on div "It helps to identify potential risks and issues" at bounding box center [463, 134] width 316 height 20
click at [305, 121] on input "a. It helps to identify potential risks and issues" at bounding box center [305, 118] width 0 height 6
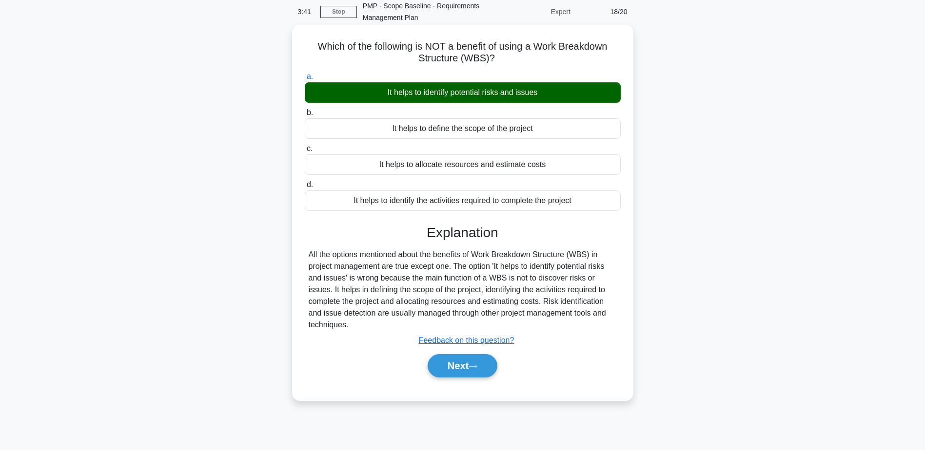
scroll to position [76, 0]
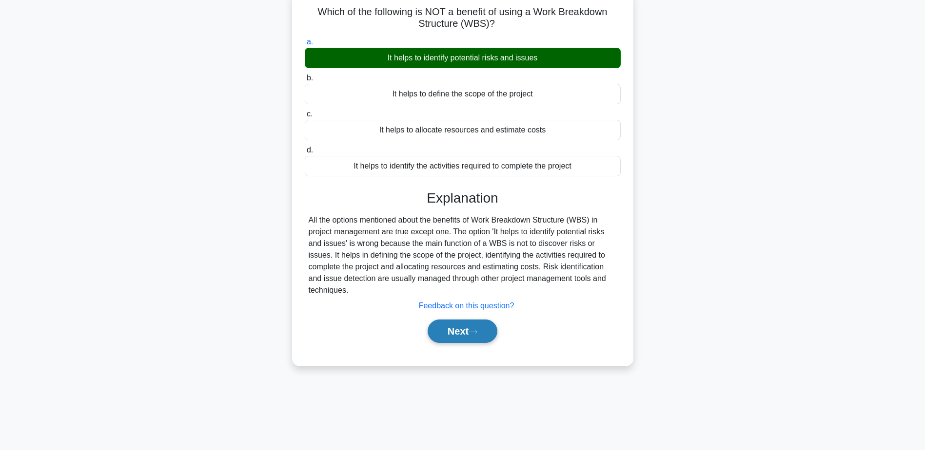
click at [466, 327] on button "Next" at bounding box center [462, 331] width 70 height 23
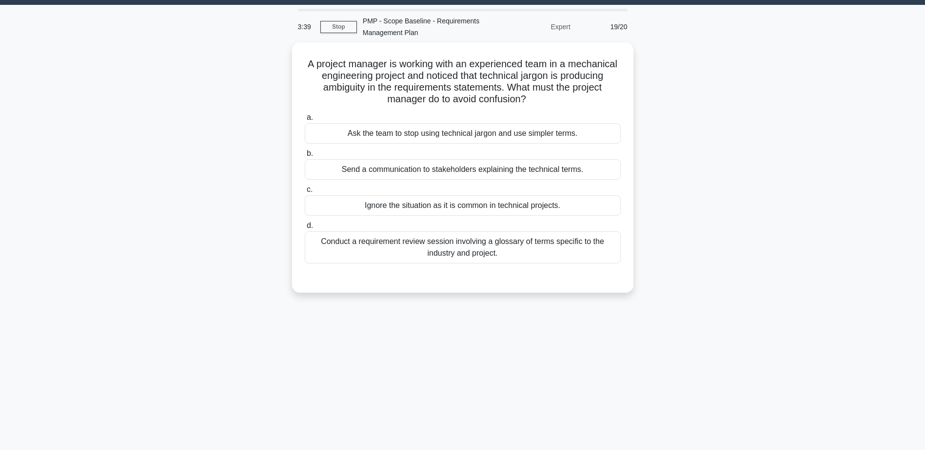
scroll to position [0, 0]
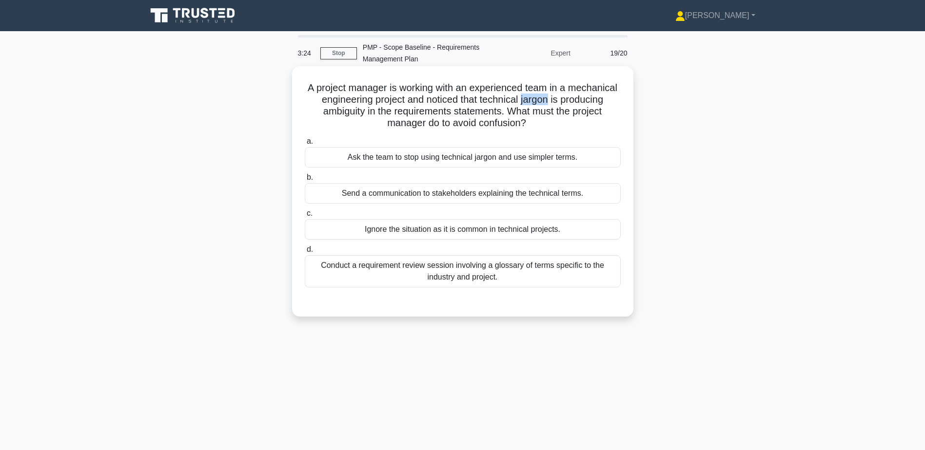
drag, startPoint x: 573, startPoint y: 100, endPoint x: 602, endPoint y: 100, distance: 29.2
click at [602, 100] on h5 "A project manager is working with an experienced team in a mechanical engineeri…" at bounding box center [463, 106] width 318 height 48
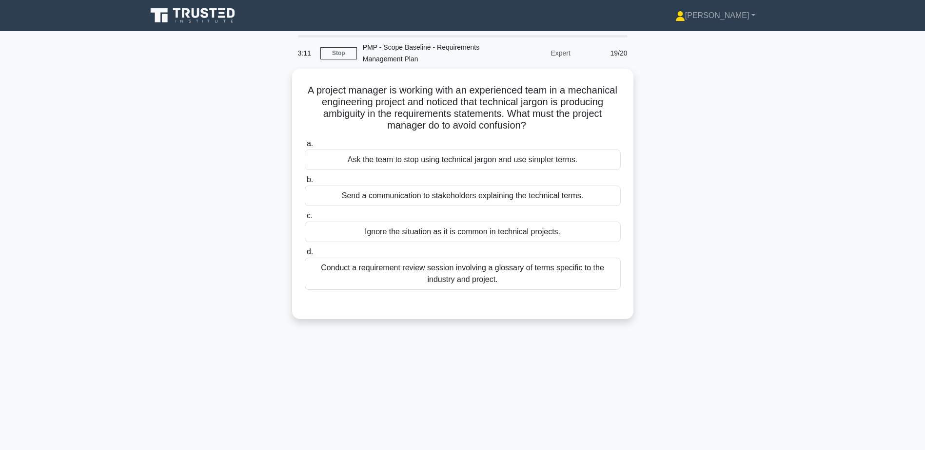
click at [675, 172] on div "A project manager is working with an experienced team in a mechanical engineeri…" at bounding box center [462, 200] width 643 height 262
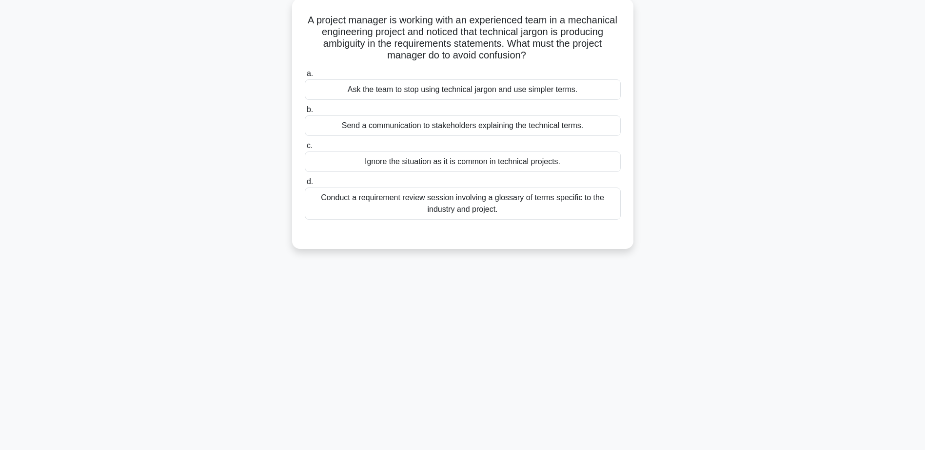
scroll to position [76, 0]
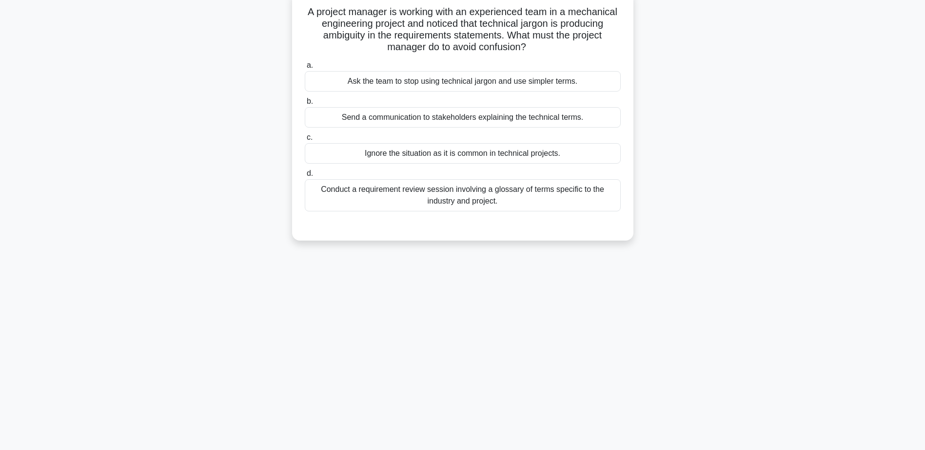
click at [562, 194] on div "Conduct a requirement review session involving a glossary of terms specific to …" at bounding box center [463, 195] width 316 height 32
click at [305, 177] on input "d. Conduct a requirement review session involving a glossary of terms specific …" at bounding box center [305, 174] width 0 height 6
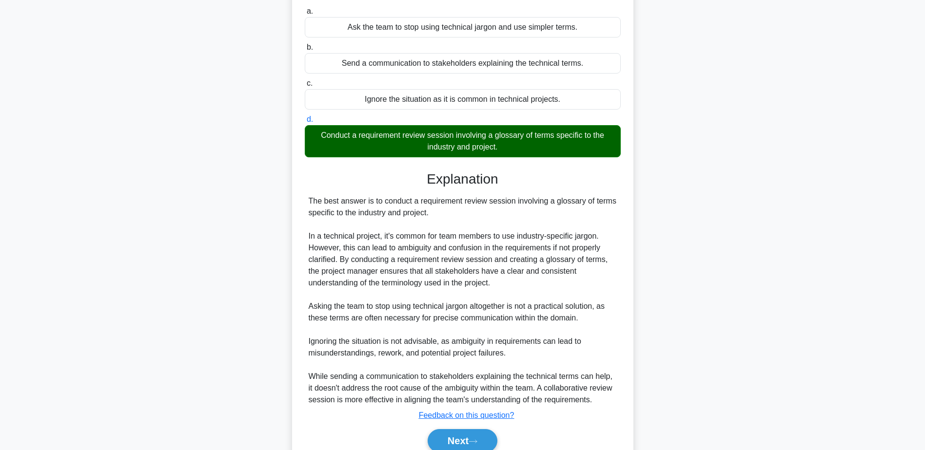
scroll to position [175, 0]
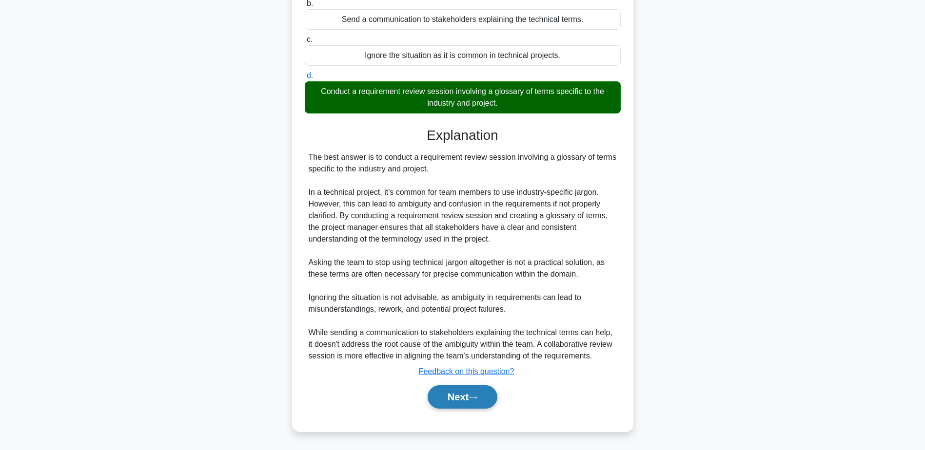
click at [471, 399] on button "Next" at bounding box center [462, 397] width 70 height 23
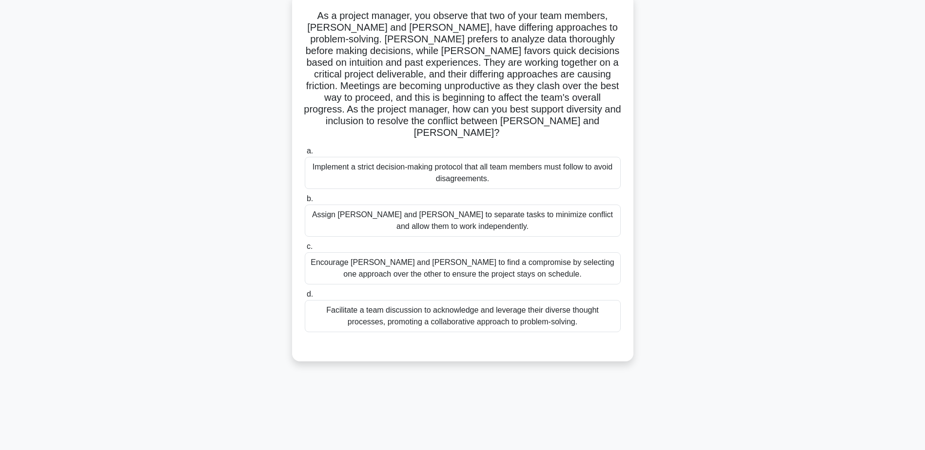
scroll to position [76, 0]
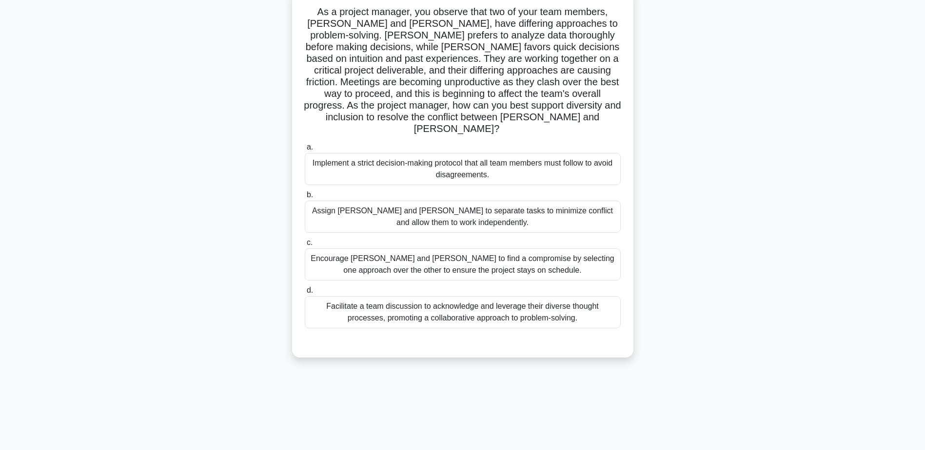
click at [555, 303] on div "Facilitate a team discussion to acknowledge and leverage their diverse thought …" at bounding box center [463, 312] width 316 height 32
click at [305, 294] on input "d. Facilitate a team discussion to acknowledge and leverage their diverse thoug…" at bounding box center [305, 291] width 0 height 6
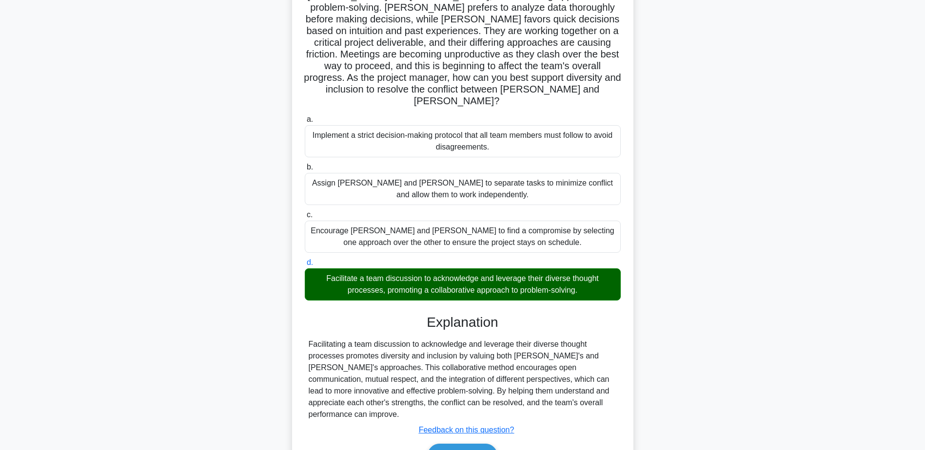
scroll to position [139, 0]
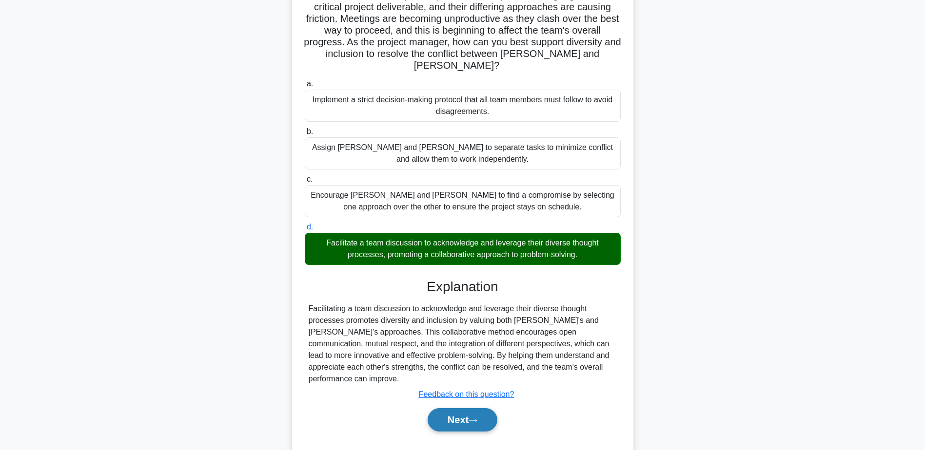
click at [486, 408] on button "Next" at bounding box center [462, 419] width 70 height 23
